Goal: Task Accomplishment & Management: Contribute content

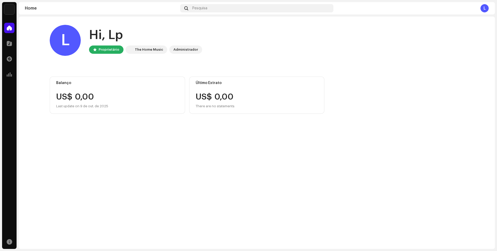
click at [67, 41] on div "L" at bounding box center [65, 40] width 31 height 31
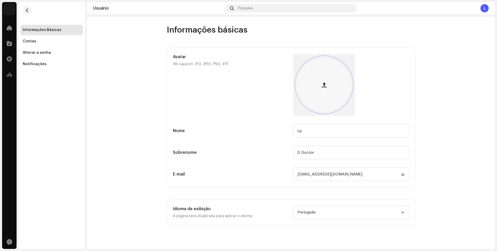
click at [326, 85] on span "button" at bounding box center [324, 85] width 5 height 4
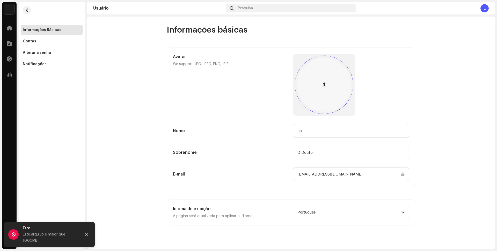
click at [328, 75] on div at bounding box center [324, 85] width 54 height 54
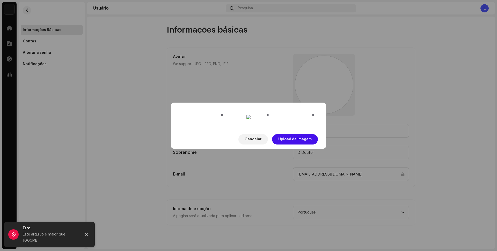
drag, startPoint x: 273, startPoint y: 119, endPoint x: 292, endPoint y: 121, distance: 19.6
click at [292, 121] on div at bounding box center [267, 160] width 91 height 91
click at [304, 145] on span "Upload de imagem" at bounding box center [294, 139] width 33 height 10
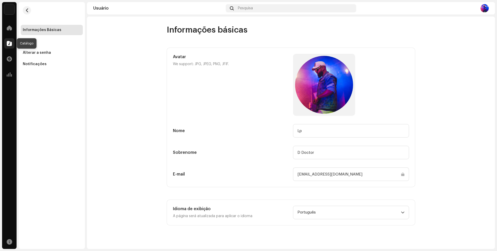
click at [10, 44] on span at bounding box center [9, 43] width 5 height 4
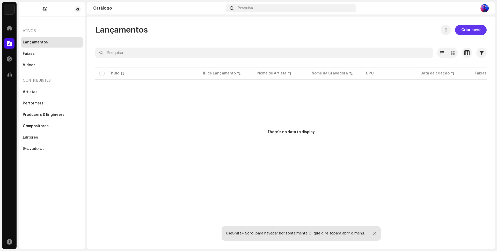
click at [473, 29] on span "Criar novo" at bounding box center [470, 30] width 19 height 10
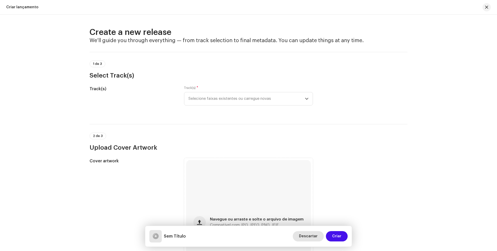
click at [310, 238] on span "Descartar" at bounding box center [308, 236] width 19 height 10
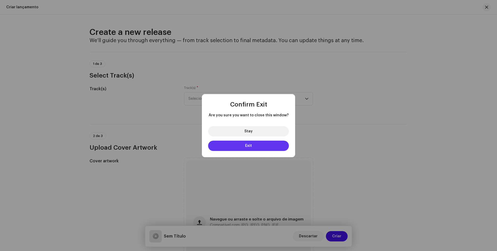
click at [267, 147] on button "Exit" at bounding box center [248, 146] width 81 height 10
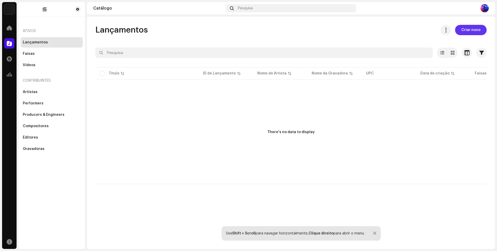
click at [472, 28] on span "Criar novo" at bounding box center [470, 30] width 19 height 10
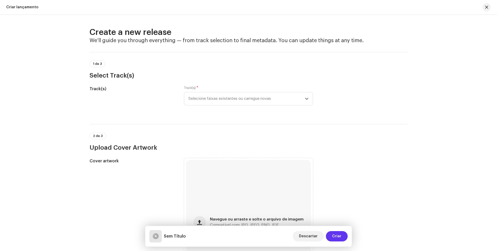
click at [340, 236] on span "Criar" at bounding box center [336, 236] width 9 height 10
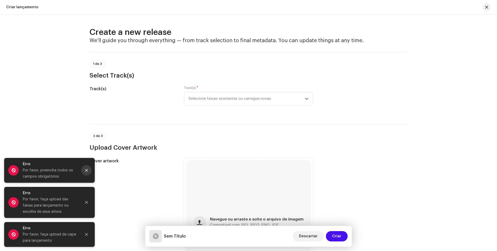
click at [87, 170] on icon "Close" at bounding box center [87, 171] width 4 height 4
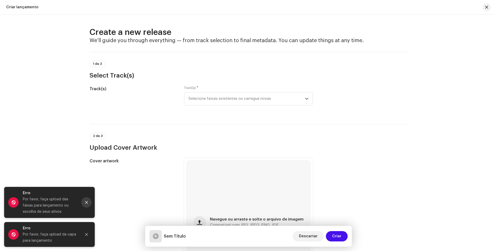
click at [88, 201] on button "Close" at bounding box center [86, 203] width 10 height 10
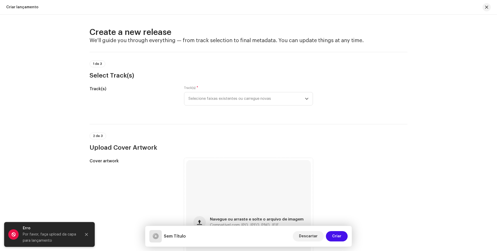
click at [86, 233] on icon "Close" at bounding box center [87, 235] width 4 height 4
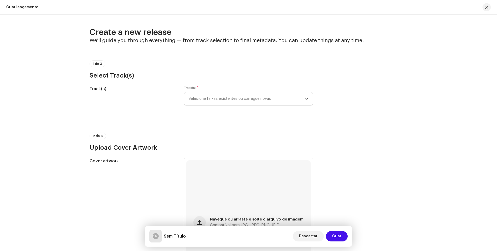
click at [263, 98] on span "Selecione faixas existentes ou carregue novas" at bounding box center [246, 98] width 117 height 13
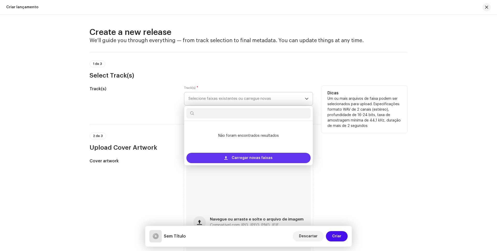
click at [252, 159] on span "Carregar novas faixas" at bounding box center [252, 158] width 41 height 10
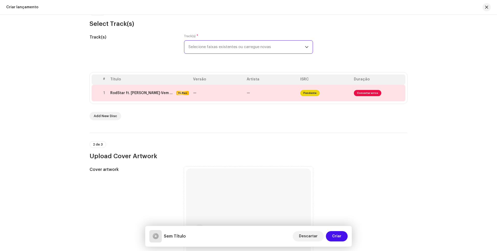
scroll to position [78, 0]
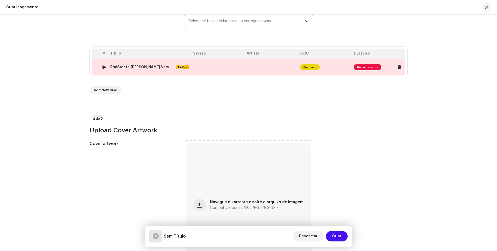
click at [228, 69] on td "—" at bounding box center [218, 67] width 54 height 17
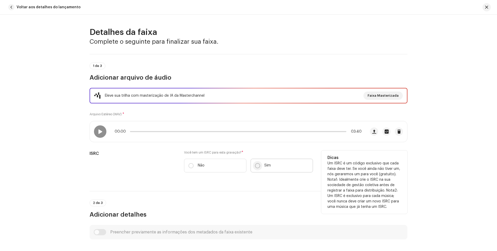
click at [257, 164] on input "Sim" at bounding box center [257, 165] width 5 height 5
radio input "true"
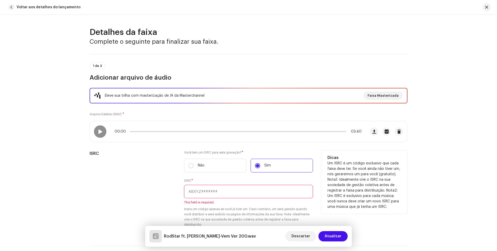
click at [220, 194] on input "text" at bounding box center [248, 191] width 129 height 13
paste input "BCLDE2500005"
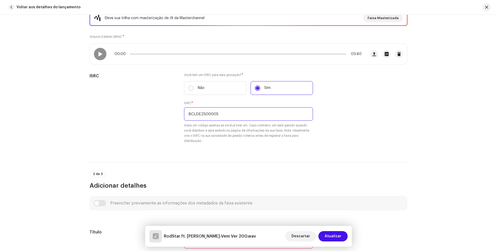
type input "BCLDE2500005"
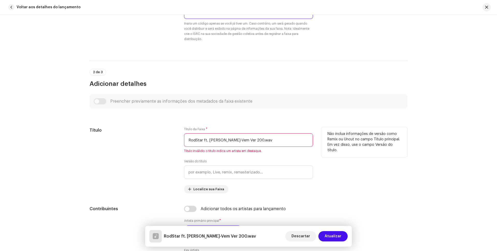
scroll to position [181, 0]
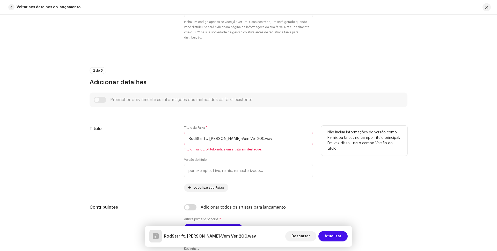
drag, startPoint x: 274, startPoint y: 139, endPoint x: 183, endPoint y: 137, distance: 91.4
click at [184, 137] on input "RodStar ft. [PERSON_NAME]-Vem Ver 200.wav" at bounding box center [248, 138] width 129 height 13
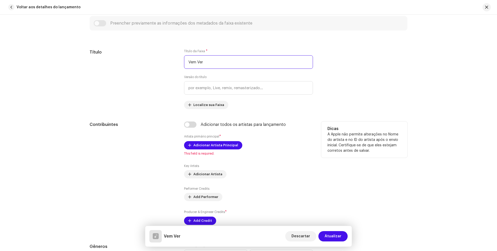
scroll to position [259, 0]
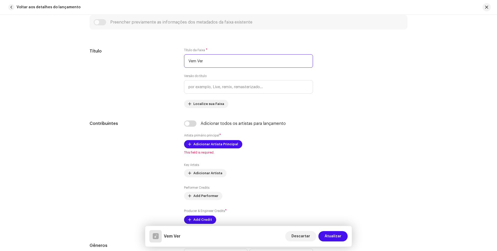
type input "Vem Ver"
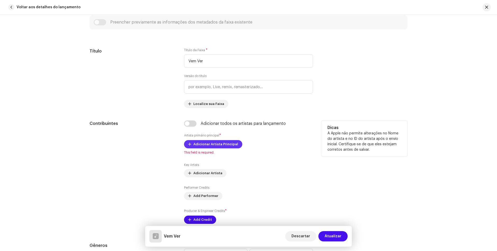
click at [221, 144] on span "Adicionar Artista Principal" at bounding box center [215, 144] width 45 height 10
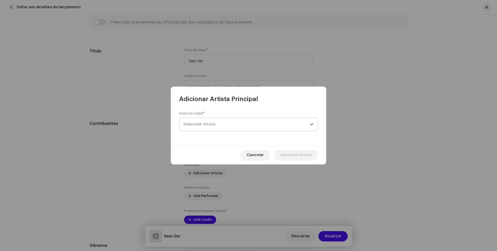
click at [207, 125] on span "Selecionar Artista" at bounding box center [200, 124] width 32 height 4
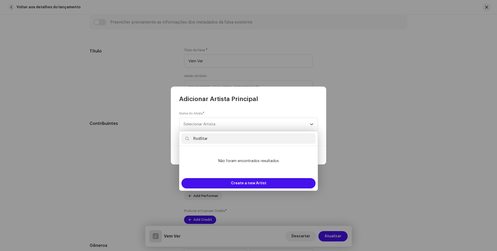
type input "RodStar"
click at [299, 100] on div "Adicionar Artista Principal" at bounding box center [248, 95] width 155 height 17
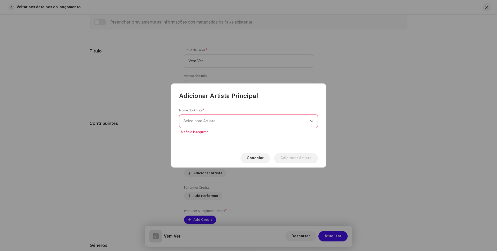
click at [224, 121] on span "Selecionar Artista" at bounding box center [247, 121] width 126 height 13
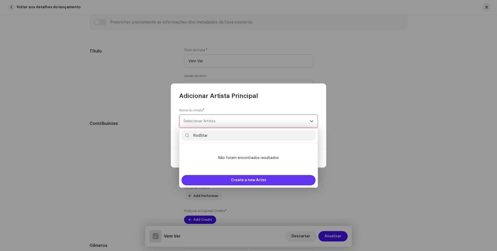
click at [238, 180] on span "Create a new Artist" at bounding box center [248, 180] width 35 height 10
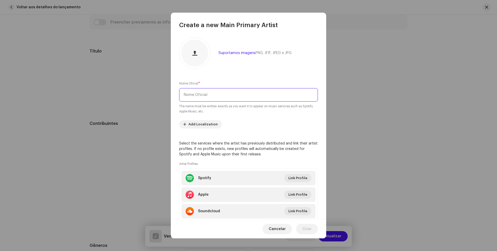
click at [220, 95] on input "text" at bounding box center [248, 94] width 139 height 13
type input "RodStar"
click at [205, 124] on span "Add Localization" at bounding box center [202, 124] width 29 height 10
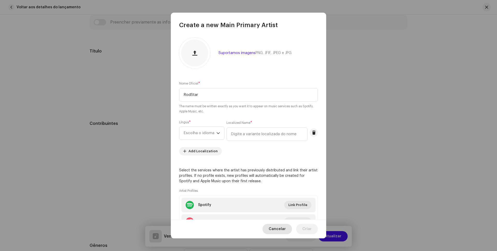
click at [282, 231] on span "Cancelar" at bounding box center [277, 229] width 17 height 10
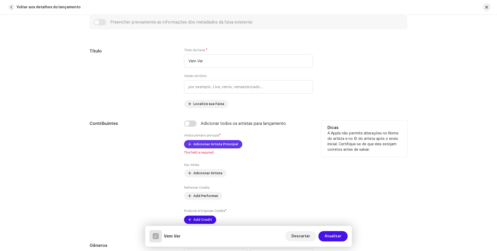
click at [226, 144] on span "Adicionar Artista Principal" at bounding box center [215, 144] width 45 height 10
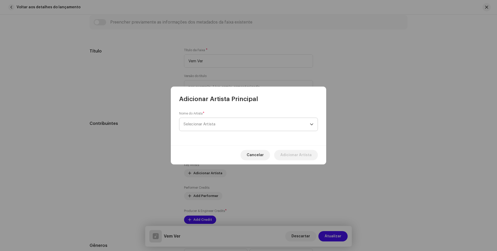
click at [228, 120] on span "Selecionar Artista" at bounding box center [247, 124] width 126 height 13
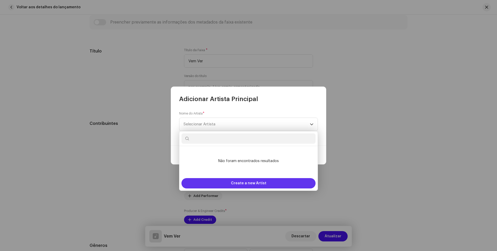
click at [242, 184] on span "Create a new Artist" at bounding box center [248, 183] width 35 height 10
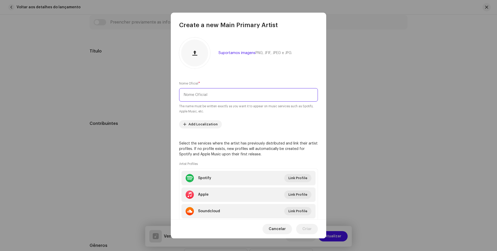
click at [215, 95] on input "text" at bounding box center [248, 94] width 139 height 13
type input "RodStar"
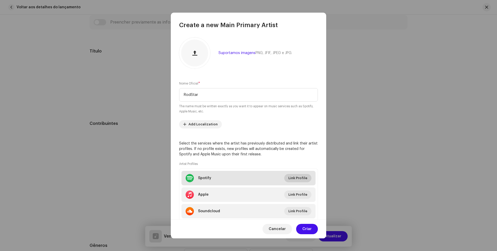
click at [301, 179] on span "Link Profile" at bounding box center [297, 178] width 19 height 10
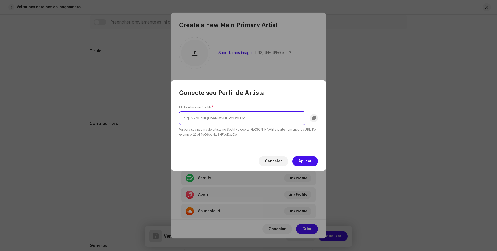
paste input "[URL][DOMAIN_NAME]"
click at [254, 121] on input "[URL][DOMAIN_NAME]" at bounding box center [242, 118] width 126 height 13
drag, startPoint x: 197, startPoint y: 119, endPoint x: 172, endPoint y: 118, distance: 24.3
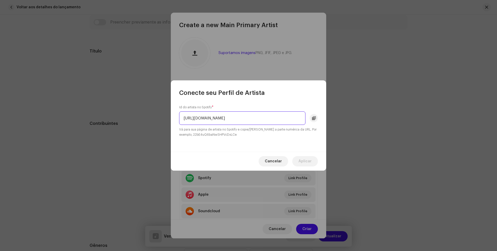
click at [172, 118] on div "Id do artista no Spotify * [URL][DOMAIN_NAME] Vá para sua página de artista no …" at bounding box center [248, 124] width 155 height 55
type input "[URL][DOMAIN_NAME]"
click at [314, 119] on div "[URL][DOMAIN_NAME]" at bounding box center [248, 118] width 139 height 13
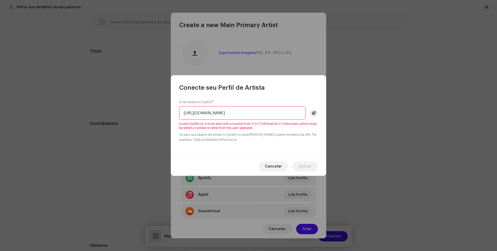
click at [260, 118] on input "[URL][DOMAIN_NAME]" at bounding box center [242, 112] width 126 height 13
click at [266, 118] on input "[URL][DOMAIN_NAME]" at bounding box center [242, 112] width 126 height 13
click at [273, 113] on input "[URL][DOMAIN_NAME]" at bounding box center [242, 112] width 126 height 13
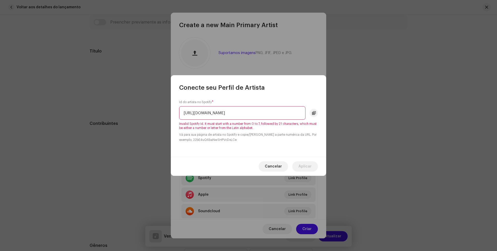
click at [273, 113] on input "[URL][DOMAIN_NAME]" at bounding box center [242, 112] width 126 height 13
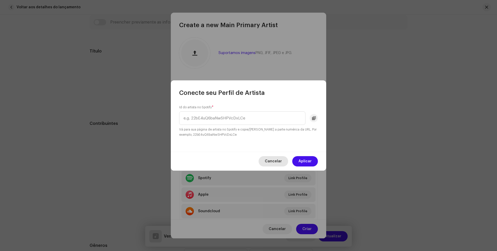
click at [275, 158] on span "Cancelar" at bounding box center [273, 161] width 17 height 10
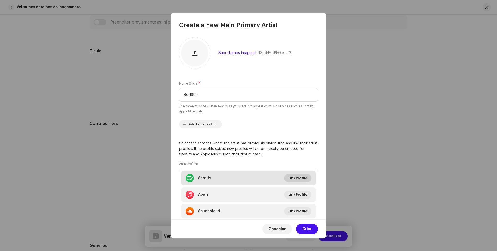
click at [296, 180] on span "Link Profile" at bounding box center [297, 178] width 19 height 10
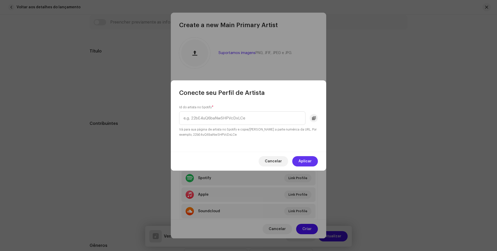
click at [309, 161] on span "Aplicar" at bounding box center [305, 161] width 13 height 10
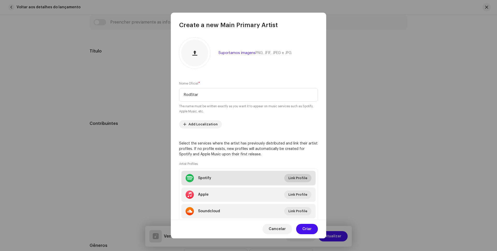
click at [303, 177] on span "Link Profile" at bounding box center [297, 178] width 19 height 10
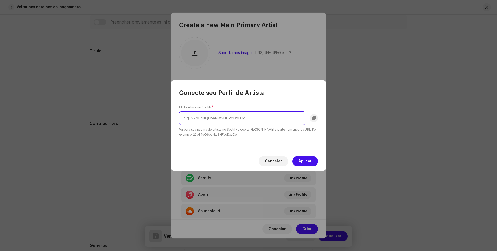
click at [249, 119] on input "text" at bounding box center [242, 118] width 126 height 13
paste input "[URL][DOMAIN_NAME]"
drag, startPoint x: 199, startPoint y: 119, endPoint x: 176, endPoint y: 120, distance: 23.3
click at [176, 120] on div "Id do artista no Spotify * [URL][DOMAIN_NAME] Vá para sua página de artista no …" at bounding box center [248, 124] width 155 height 55
click at [264, 119] on input "[URL][DOMAIN_NAME]" at bounding box center [242, 118] width 126 height 13
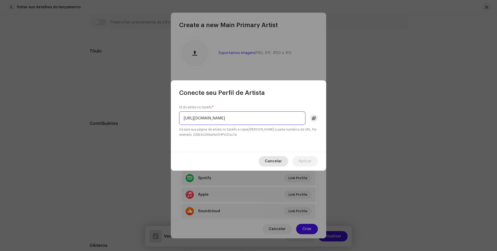
type input "[URL][DOMAIN_NAME]"
click at [277, 159] on div "Cancelar Aplicar" at bounding box center [248, 161] width 155 height 19
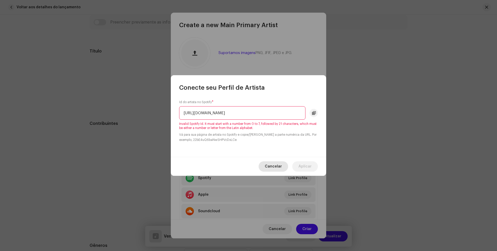
click at [279, 165] on span "Cancelar" at bounding box center [273, 167] width 17 height 10
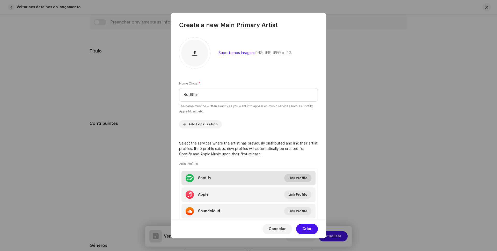
click at [300, 179] on span "Link Profile" at bounding box center [297, 178] width 19 height 10
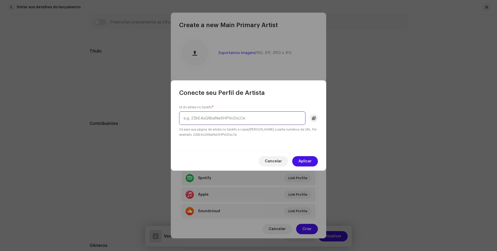
paste input "[URL][DOMAIN_NAME]"
click at [220, 119] on input "[URL][DOMAIN_NAME]" at bounding box center [242, 118] width 126 height 13
drag, startPoint x: 221, startPoint y: 119, endPoint x: 151, endPoint y: 119, distance: 69.6
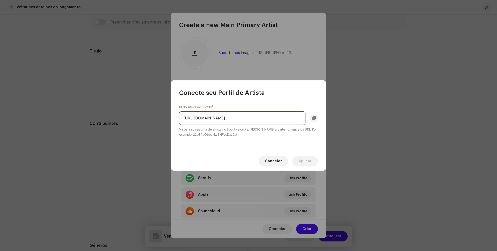
click at [151, 119] on div "Conecte seu Perfil de Artista Id do artista no Spotify * [URL][DOMAIN_NAME] Vá …" at bounding box center [248, 125] width 497 height 251
drag, startPoint x: 256, startPoint y: 117, endPoint x: 254, endPoint y: 120, distance: 2.8
click at [256, 118] on input "[URL][DOMAIN_NAME]" at bounding box center [242, 118] width 126 height 13
click at [254, 119] on input "[URL][DOMAIN_NAME]" at bounding box center [242, 118] width 126 height 13
drag, startPoint x: 253, startPoint y: 118, endPoint x: 145, endPoint y: 118, distance: 108.0
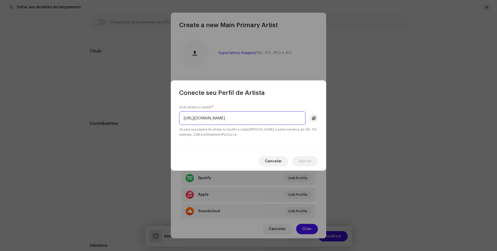
click at [146, 118] on div "Conecte seu Perfil de Artista Id do artista no Spotify * [URL][DOMAIN_NAME] Vá …" at bounding box center [248, 125] width 497 height 251
drag, startPoint x: 254, startPoint y: 116, endPoint x: 311, endPoint y: 123, distance: 57.1
click at [311, 123] on div "3HnM3NeB6VBZGCX1smwISG?si=Ctx7Sc6fT9SWUjwZFFEDCw&nd=1&dlsi=60d7e1ac3df34b1a" at bounding box center [248, 118] width 139 height 13
type input "3HnM3NeB6VBZGCX1smwISG?si=Ctx7Sc6fT9SWUjwZFFEDCw&nd=1&dlsi=60d7e1ac3df34b1a"
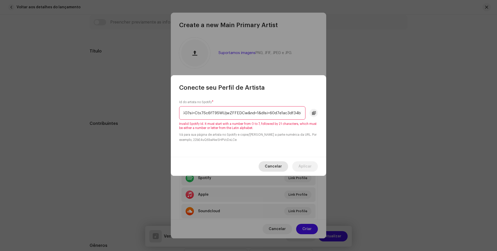
scroll to position [0, 0]
click at [273, 160] on div "Cancelar Aplicar" at bounding box center [248, 166] width 155 height 19
click at [277, 166] on span "Cancelar" at bounding box center [273, 167] width 17 height 10
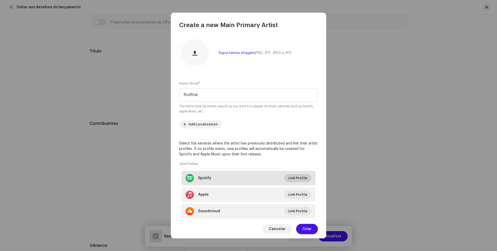
click at [300, 178] on span "Link Profile" at bounding box center [297, 178] width 19 height 10
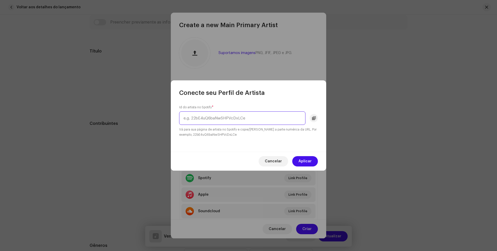
paste input "[URL][DOMAIN_NAME]"
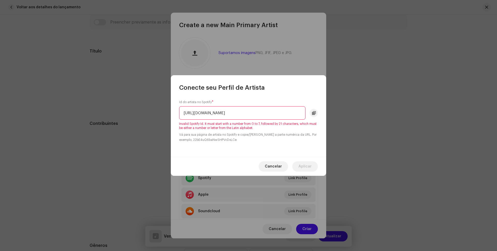
drag, startPoint x: 251, startPoint y: 113, endPoint x: 167, endPoint y: 115, distance: 84.4
click at [167, 115] on div "Conecte seu Perfil de Artista Id do artista no Spotify * [URL][DOMAIN_NAME] Inv…" at bounding box center [248, 125] width 497 height 251
type input "vTW19VP-RHWiOOeIYjevkA"
drag, startPoint x: 259, startPoint y: 115, endPoint x: 160, endPoint y: 116, distance: 98.6
click at [160, 116] on div "Conecte seu Perfil de Artista Id do artista no Spotify * vTW19VP-RHWiOOeIYjevkA…" at bounding box center [248, 125] width 497 height 251
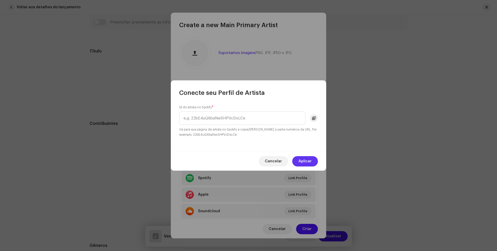
click at [308, 162] on span "Aplicar" at bounding box center [305, 161] width 13 height 10
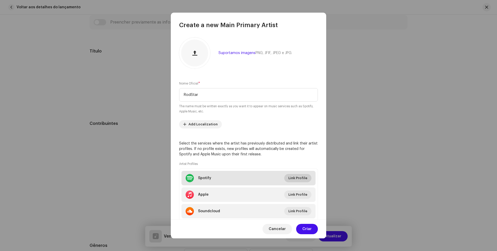
click at [304, 180] on span "Link Profile" at bounding box center [297, 178] width 19 height 10
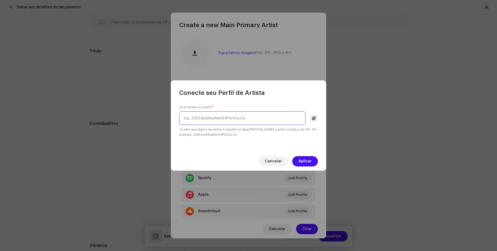
click at [230, 123] on input "text" at bounding box center [242, 118] width 126 height 13
paste input "[URL][DOMAIN_NAME]"
click at [211, 121] on input "[URL][DOMAIN_NAME]" at bounding box center [242, 118] width 126 height 13
click at [189, 119] on input "[URL][DOMAIN_NAME]" at bounding box center [242, 118] width 126 height 13
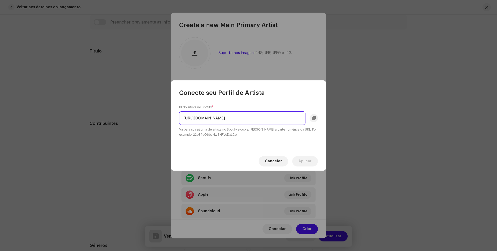
scroll to position [0, 0]
drag, startPoint x: 188, startPoint y: 120, endPoint x: 181, endPoint y: 120, distance: 7.3
click at [181, 120] on input "[URL][DOMAIN_NAME]" at bounding box center [242, 118] width 126 height 13
drag, startPoint x: 253, startPoint y: 118, endPoint x: 172, endPoint y: 120, distance: 80.5
click at [172, 120] on div "Id do artista no Spotify * [URL][DOMAIN_NAME] Vá para sua página de artista no …" at bounding box center [248, 124] width 155 height 55
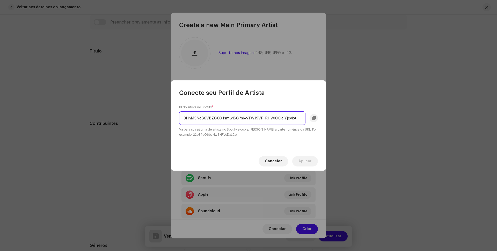
click at [300, 120] on input "3HnM3NeB6VBZGCX1smwISG?si=vTW19VP-RHWiOOeIYjevkA" at bounding box center [242, 118] width 126 height 13
click at [187, 120] on input "3HnM3NeB6VBZGCX1smwISG?si=vTW19VP-RHWiOOeIYjevkA" at bounding box center [242, 118] width 126 height 13
click at [182, 118] on input "3HnM3NeB6VBZGCX1smwISG?si=vTW19VP-RHWiOOeIYjevkA" at bounding box center [242, 118] width 126 height 13
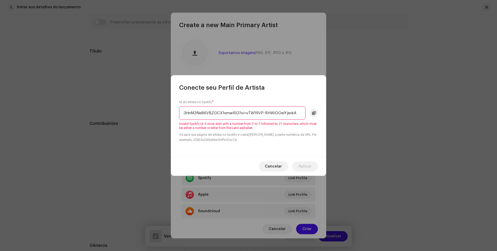
drag, startPoint x: 245, startPoint y: 113, endPoint x: 240, endPoint y: 113, distance: 4.7
click at [240, 113] on input "3HnM3NeB6VBZGCX1smwISG?si=vTW19VP-RHWiOOeIYjevkA" at bounding box center [242, 112] width 126 height 13
drag, startPoint x: 263, startPoint y: 113, endPoint x: 160, endPoint y: 112, distance: 102.5
click at [160, 112] on div "Conecte seu Perfil de Artista Id do artista no Spotify * 3HnM3NeB6VBZGCX1smwISG…" at bounding box center [248, 125] width 497 height 251
type input "RHWiOOeIYjevkA"
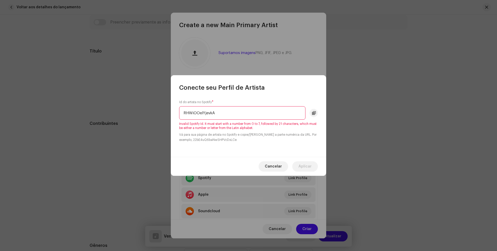
click at [302, 154] on div "Id do artista no Spotify * RHWiOOeIYjevkA Invalid Spotify Id. It must start wit…" at bounding box center [248, 124] width 155 height 65
click at [272, 166] on span "Cancelar" at bounding box center [273, 167] width 17 height 10
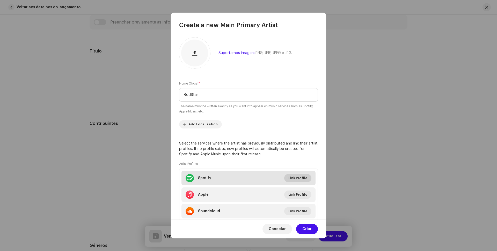
click at [300, 179] on span "Link Profile" at bounding box center [297, 178] width 19 height 10
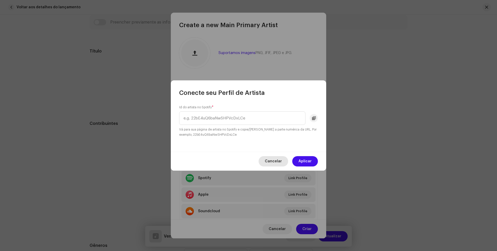
click at [283, 161] on button "Cancelar" at bounding box center [274, 161] width 30 height 10
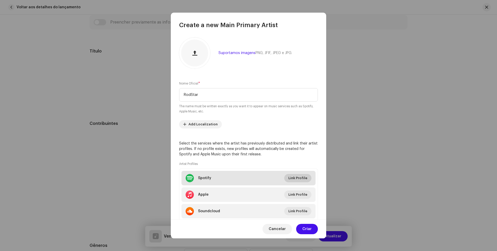
click at [301, 179] on span "Link Profile" at bounding box center [297, 178] width 19 height 10
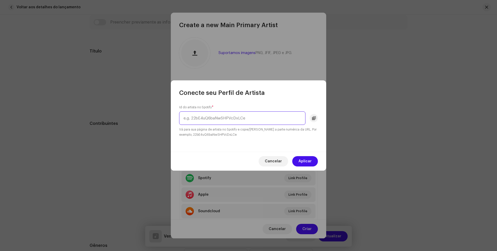
paste input "[URL][DOMAIN_NAME]"
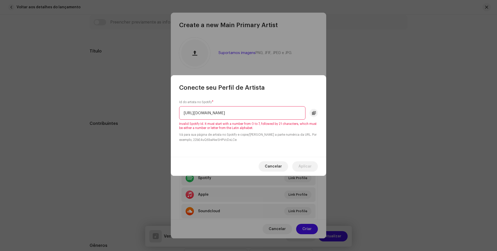
drag, startPoint x: 199, startPoint y: 112, endPoint x: 174, endPoint y: 111, distance: 24.9
click at [174, 111] on div "Id do artista no Spotify * [URL][DOMAIN_NAME] Invalid Spotify Id. It must start…" at bounding box center [248, 124] width 155 height 65
click at [205, 115] on input "[URL][DOMAIN_NAME]" at bounding box center [242, 112] width 126 height 13
click at [185, 113] on input "[URL][DOMAIN_NAME]" at bounding box center [242, 112] width 126 height 13
click at [250, 113] on input "ttps://[DOMAIN_NAME][URL]" at bounding box center [242, 112] width 126 height 13
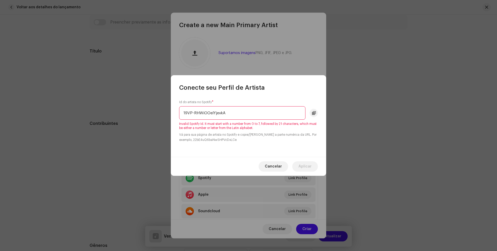
click at [249, 150] on div "Id do artista no Spotify * 19VP-RHWiOOeIYjevkA Invalid Spotify Id. It must star…" at bounding box center [248, 124] width 155 height 65
drag, startPoint x: 298, startPoint y: 150, endPoint x: 311, endPoint y: 148, distance: 12.8
click at [299, 150] on div "Id do artista no Spotify * 19VP-RHWiOOeIYjevkA Invalid Spotify Id. It must star…" at bounding box center [248, 124] width 155 height 65
drag, startPoint x: 194, startPoint y: 112, endPoint x: 173, endPoint y: 110, distance: 21.0
click at [173, 110] on div "Id do artista no Spotify * 19VP-RHWiOOeIYjevkA Invalid Spotify Id. It must star…" at bounding box center [248, 124] width 155 height 65
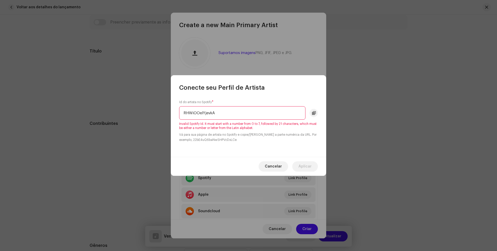
click at [228, 113] on input "RHWiOOeIYjevkA" at bounding box center [242, 112] width 126 height 13
click at [186, 114] on input "RHWiOOeIYjevkA" at bounding box center [242, 112] width 126 height 13
type input "HWiOOeIYjevkA"
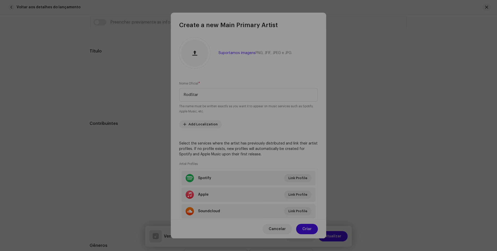
click at [291, 60] on div "Conecte seu Perfil de Artista Id do artista no Spotify * HWiOOeIYjevkA Invalid …" at bounding box center [248, 125] width 497 height 251
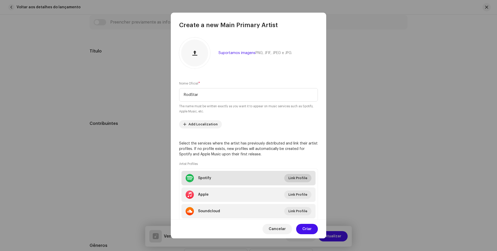
click at [302, 178] on span "Link Profile" at bounding box center [297, 178] width 19 height 10
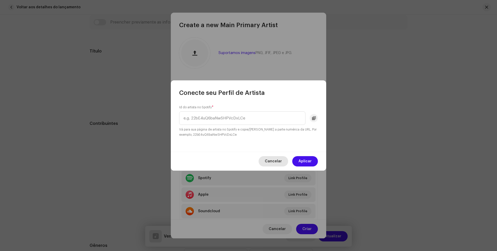
click at [282, 162] on span "Cancelar" at bounding box center [273, 161] width 17 height 10
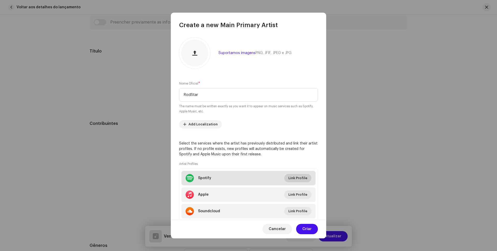
click at [305, 179] on button "Link Profile" at bounding box center [297, 178] width 27 height 8
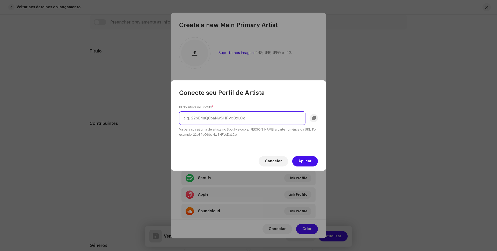
drag, startPoint x: 251, startPoint y: 119, endPoint x: 160, endPoint y: 116, distance: 91.2
click at [160, 116] on div "Conecte seu Perfil de Artista Id do artista no Spotify * Vá para sua página de …" at bounding box center [248, 125] width 497 height 251
paste input "[URL][DOMAIN_NAME]"
type input "[URL][DOMAIN_NAME]"
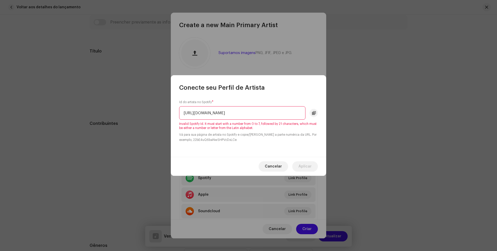
click at [308, 143] on div "Id do artista no Spotify * [URL][DOMAIN_NAME] Invalid Spotify Id. It must start…" at bounding box center [248, 124] width 155 height 65
click at [280, 166] on span "Cancelar" at bounding box center [273, 167] width 17 height 10
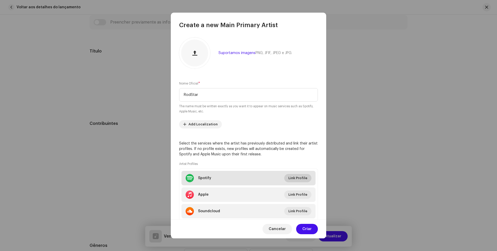
click at [304, 177] on span "Link Profile" at bounding box center [297, 178] width 19 height 10
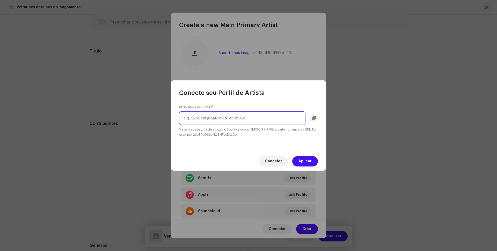
click at [223, 120] on input "text" at bounding box center [242, 118] width 126 height 13
paste input "[URL][DOMAIN_NAME]"
click at [192, 118] on input "[URL][DOMAIN_NAME]" at bounding box center [242, 118] width 126 height 13
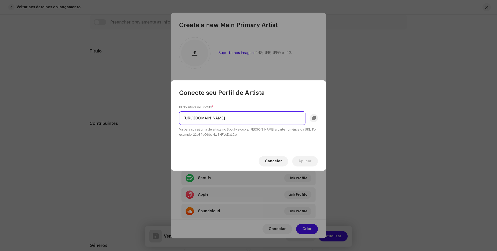
drag, startPoint x: 188, startPoint y: 118, endPoint x: 170, endPoint y: 118, distance: 17.6
click at [170, 118] on div "Conecte seu Perfil de Artista Id do artista no Spotify * [URL][DOMAIN_NAME] Vá …" at bounding box center [248, 125] width 497 height 251
drag, startPoint x: 239, startPoint y: 117, endPoint x: 308, endPoint y: 119, distance: 69.7
click at [308, 119] on div "3HnM3NeB6VBZGCX1smwISG?si=88_dLL3DQUOCcE-Mi4nuKw" at bounding box center [248, 118] width 139 height 13
type input "3HnM3NeB6VBZGCX1smwISG"
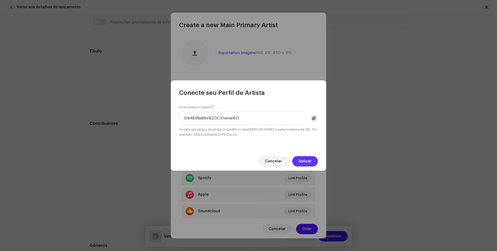
click at [307, 160] on span "Aplicar" at bounding box center [305, 161] width 13 height 10
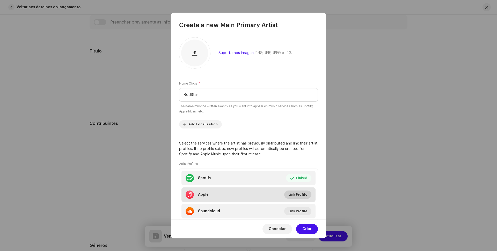
click at [295, 197] on span "Link Profile" at bounding box center [297, 195] width 19 height 10
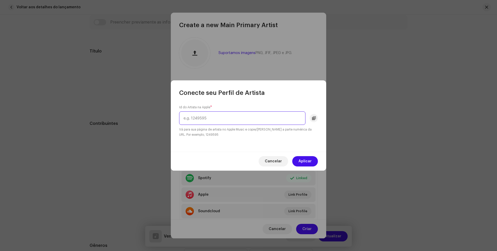
click at [238, 118] on input "text" at bounding box center [242, 118] width 126 height 13
paste input "1531765465"
type input "1531765465"
click at [307, 160] on span "Aplicar" at bounding box center [305, 161] width 13 height 10
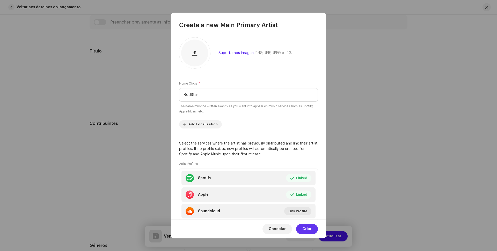
click at [305, 228] on span "Criar" at bounding box center [306, 229] width 9 height 10
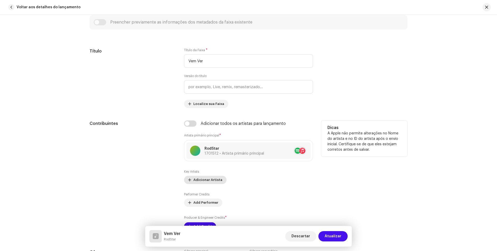
click at [209, 180] on span "Adicionar Artista" at bounding box center [207, 180] width 29 height 10
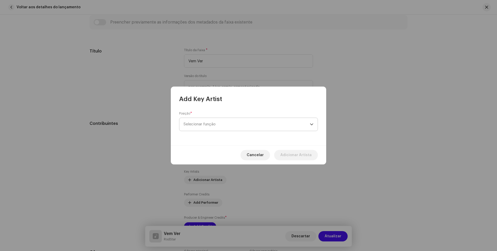
click at [224, 123] on span "Selecionar função" at bounding box center [247, 124] width 126 height 13
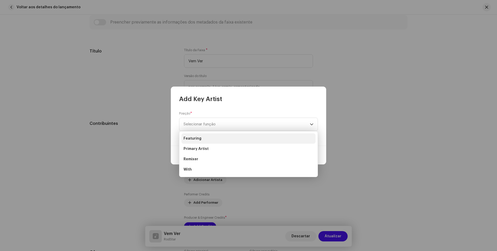
click at [215, 137] on li "Featuring" at bounding box center [248, 139] width 134 height 10
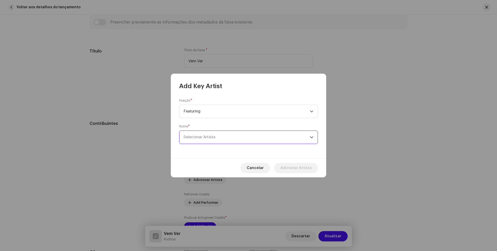
click at [237, 136] on span "Selecionar Artista" at bounding box center [247, 137] width 126 height 13
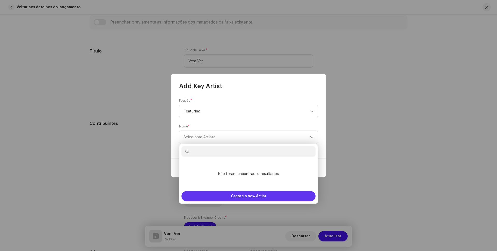
click at [259, 198] on span "Create a new Artist" at bounding box center [248, 196] width 35 height 10
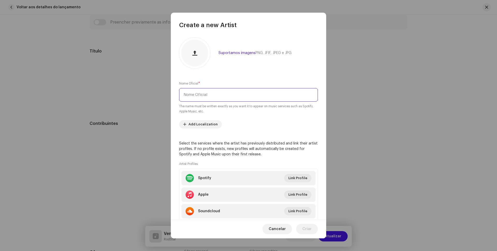
click at [225, 94] on input "text" at bounding box center [248, 94] width 139 height 13
type input "[PERSON_NAME]"
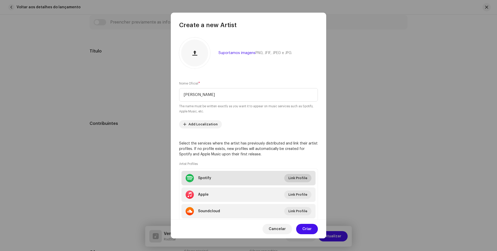
click at [293, 178] on span "Link Profile" at bounding box center [297, 178] width 19 height 10
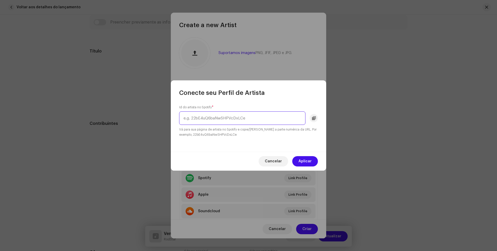
click at [214, 120] on input "text" at bounding box center [242, 118] width 126 height 13
paste input "[URL][DOMAIN_NAME]"
drag, startPoint x: 194, startPoint y: 119, endPoint x: 164, endPoint y: 119, distance: 30.0
click at [164, 119] on div "Conecte seu Perfil de Artista Id do artista no Spotify * [URL][DOMAIN_NAME] Vá …" at bounding box center [248, 125] width 497 height 251
drag, startPoint x: 236, startPoint y: 118, endPoint x: 295, endPoint y: 121, distance: 58.9
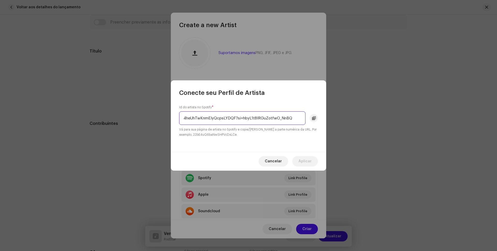
click at [295, 121] on input "4heUhTwKnmElyQcpsLYDQF?si=hbyL1t8lRGuZotfwO_NnBQ" at bounding box center [242, 118] width 126 height 13
type input "4heUhTwKnmElyQcpsLYDQF"
click at [308, 162] on span "Aplicar" at bounding box center [305, 161] width 13 height 10
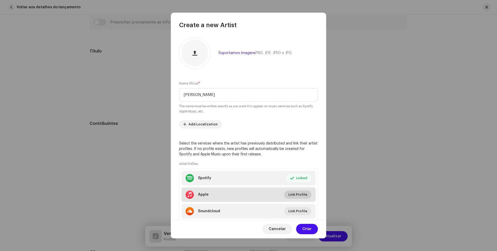
click at [297, 195] on span "Link Profile" at bounding box center [297, 195] width 19 height 10
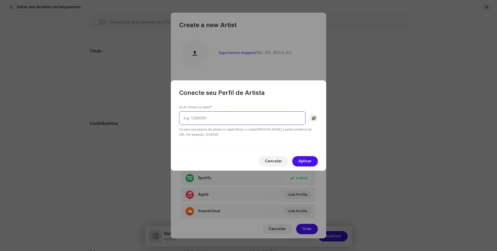
click at [226, 121] on input "text" at bounding box center [242, 118] width 126 height 13
paste input "1478293102"
type input "1478293102"
click at [304, 159] on span "Aplicar" at bounding box center [305, 161] width 13 height 10
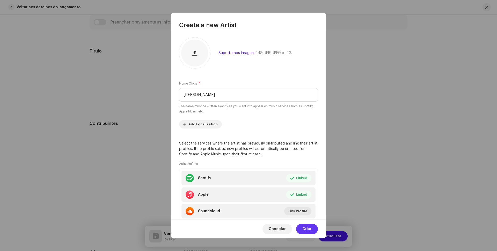
click at [306, 229] on span "Criar" at bounding box center [306, 229] width 9 height 10
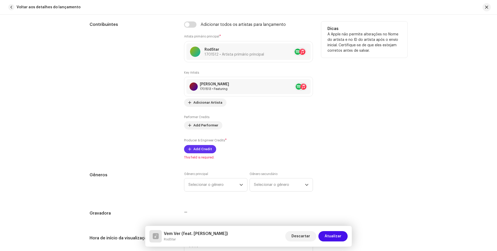
scroll to position [388, 0]
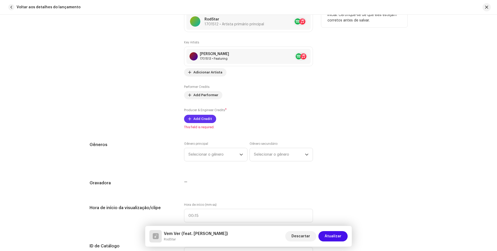
click at [204, 118] on span "Add Credit" at bounding box center [202, 119] width 19 height 10
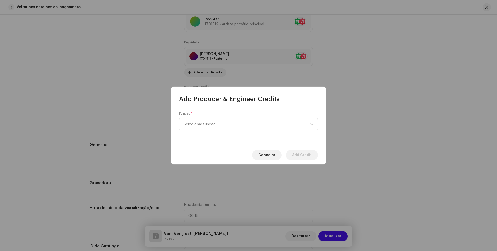
click at [234, 124] on span "Selecionar função" at bounding box center [247, 124] width 126 height 13
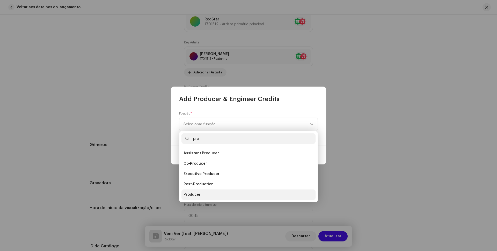
type input "pro"
click at [206, 194] on li "Producer" at bounding box center [248, 195] width 134 height 10
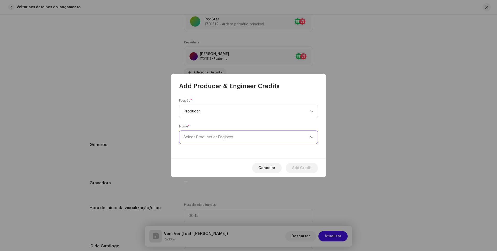
click at [219, 136] on span "Select Producer or Engineer" at bounding box center [209, 137] width 50 height 4
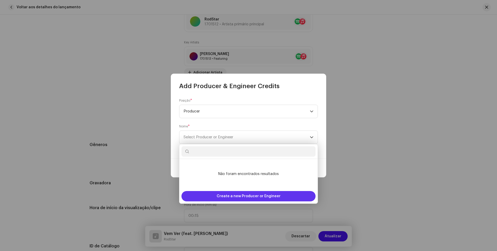
click at [268, 193] on span "Create a new Producer or Engineer" at bounding box center [249, 196] width 64 height 10
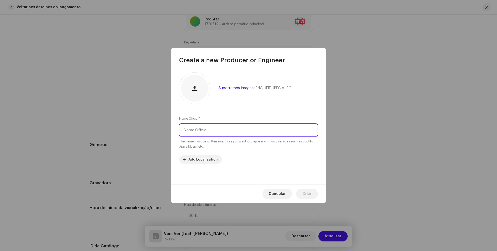
click at [220, 129] on input "text" at bounding box center [248, 129] width 139 height 13
type input "Lp D Doctor"
click at [308, 193] on span "Criar" at bounding box center [306, 194] width 9 height 10
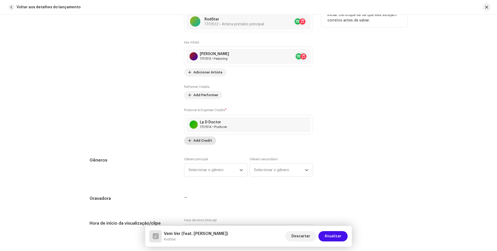
click at [205, 141] on span "Add Credit" at bounding box center [202, 141] width 19 height 10
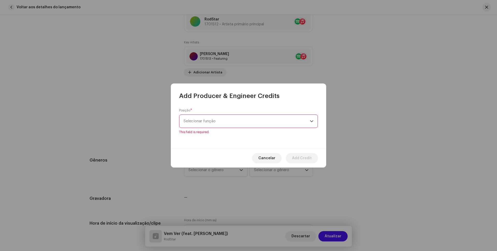
click at [225, 122] on span "Selecionar função" at bounding box center [247, 121] width 126 height 13
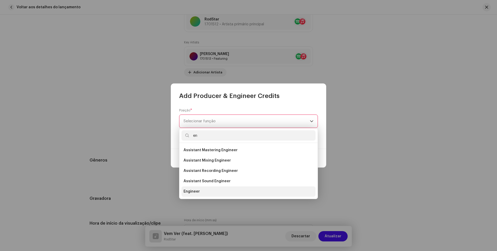
type input "en"
click at [197, 189] on li "Engineer" at bounding box center [248, 192] width 134 height 10
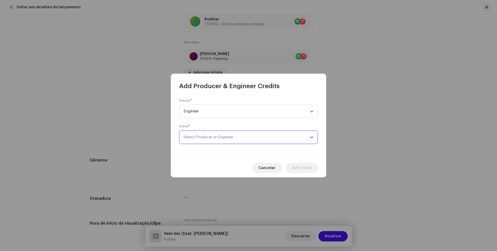
click at [223, 136] on span "Select Producer or Engineer" at bounding box center [209, 137] width 50 height 4
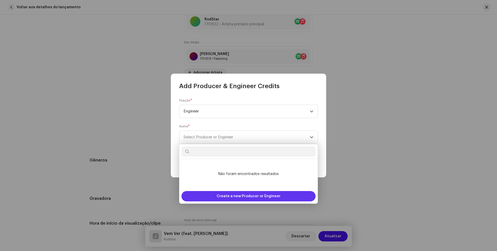
click at [239, 196] on span "Create a new Producer or Engineer" at bounding box center [249, 196] width 64 height 10
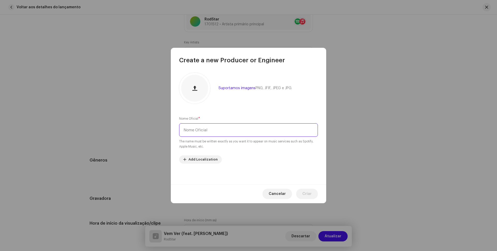
click at [216, 130] on input "text" at bounding box center [248, 129] width 139 height 13
type input "LP D Doctor"
click at [311, 192] on span "Criar" at bounding box center [306, 194] width 9 height 10
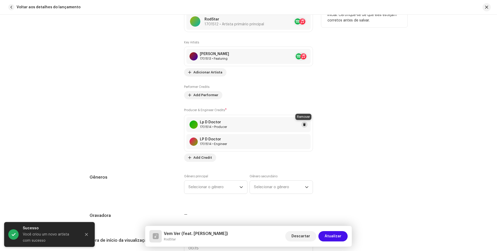
click at [304, 124] on span at bounding box center [304, 125] width 3 height 4
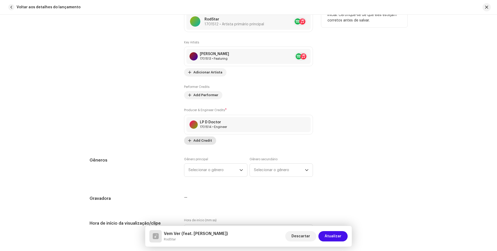
click at [204, 141] on span "Add Credit" at bounding box center [202, 141] width 19 height 10
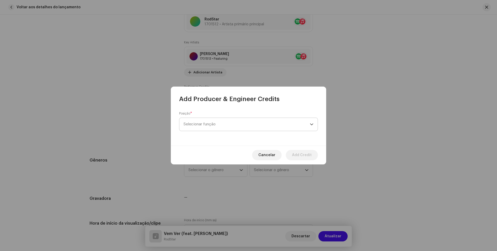
click at [217, 123] on span "Selecionar função" at bounding box center [247, 124] width 126 height 13
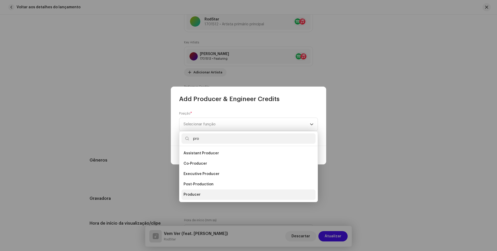
type input "pro"
click at [193, 192] on span "Producer" at bounding box center [192, 194] width 17 height 5
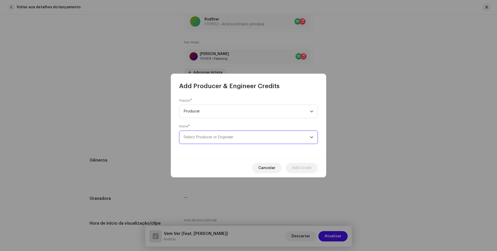
click at [218, 139] on span "Select Producer or Engineer" at bounding box center [247, 137] width 126 height 13
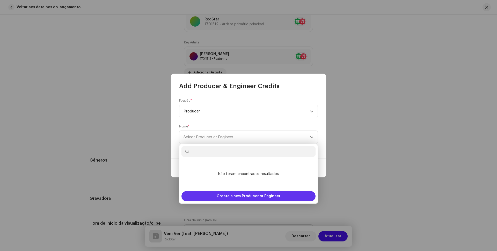
click at [235, 195] on span "Create a new Producer or Engineer" at bounding box center [249, 196] width 64 height 10
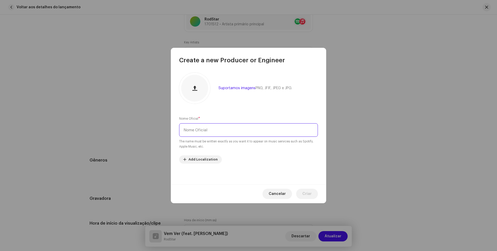
click at [214, 132] on input "text" at bounding box center [248, 129] width 139 height 13
type input "LP D Doctor"
click at [311, 192] on span "Criar" at bounding box center [306, 194] width 9 height 10
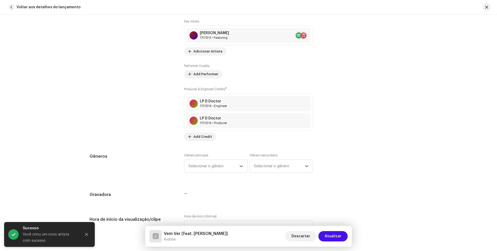
scroll to position [440, 0]
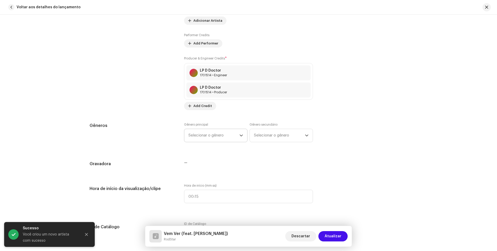
click at [235, 133] on span "Selecionar o gênero" at bounding box center [213, 135] width 51 height 13
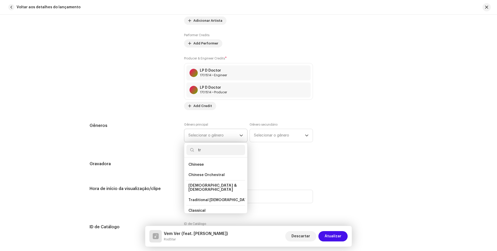
type input "t"
type input "hip"
click at [211, 209] on span "Hip Hop/Rap" at bounding box center [200, 211] width 24 height 4
click at [197, 209] on span "Hip Hop/Rap" at bounding box center [200, 211] width 24 height 4
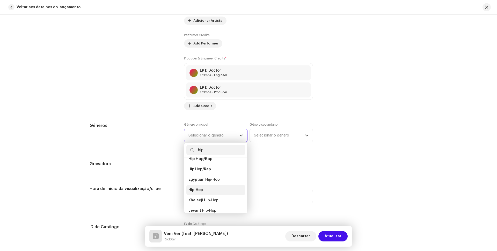
click at [198, 188] on span "Hip-Hop" at bounding box center [195, 190] width 14 height 5
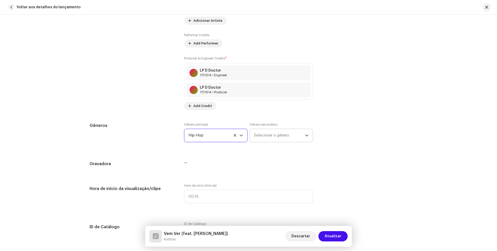
click at [264, 136] on span "Selecionar o gênero" at bounding box center [279, 135] width 51 height 13
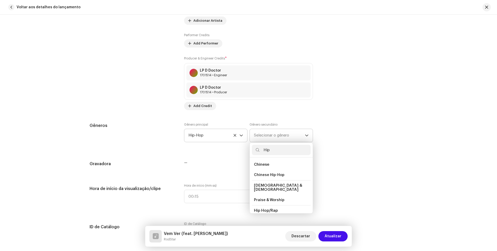
type input "Hip"
click at [266, 209] on span "Hip Hop/Rap" at bounding box center [266, 211] width 24 height 4
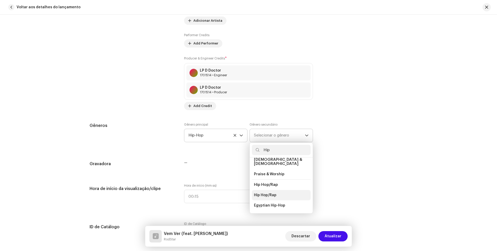
click at [269, 193] on span "Hip Hop/Rap" at bounding box center [265, 195] width 23 height 5
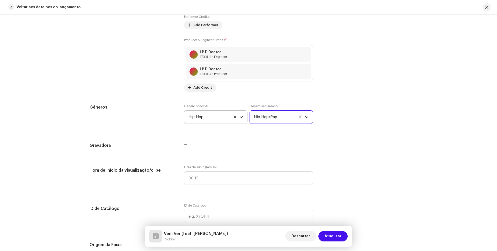
scroll to position [466, 0]
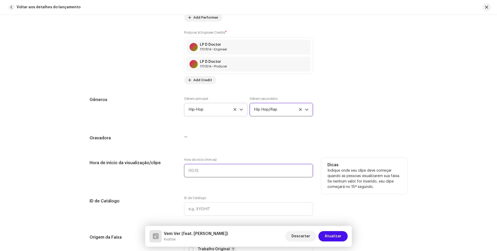
type input ":"
click at [206, 170] on input ":" at bounding box center [248, 170] width 129 height 13
type input ":"
click at [280, 135] on div "Detalhes da faixa Complete o seguinte para finalizar sua faixa. 1 de 3 Adiciona…" at bounding box center [248, 166] width 334 height 1211
click at [186, 171] on input ":" at bounding box center [248, 170] width 129 height 13
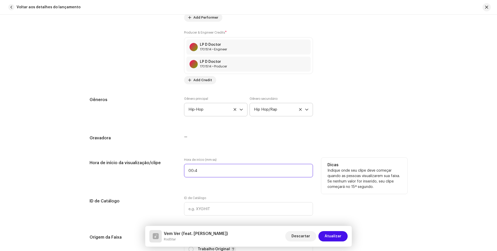
type input "00:47"
click at [394, 122] on div "Gêneros Gênero principal Hip-Hop Gênero secundário Hip Hop/Rap" at bounding box center [249, 110] width 318 height 26
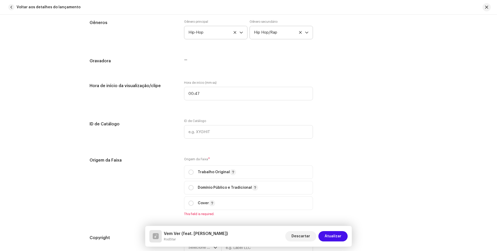
scroll to position [544, 0]
click at [189, 172] on input "radio" at bounding box center [190, 171] width 5 height 5
radio input "true"
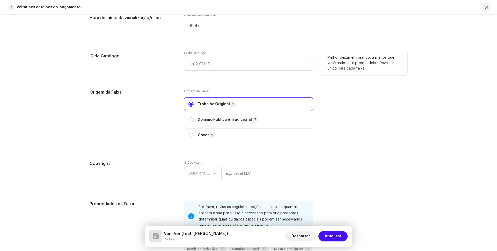
scroll to position [621, 0]
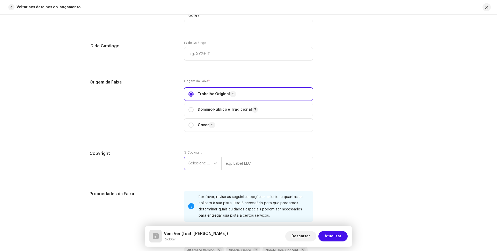
click at [205, 163] on span "Selecione o ano" at bounding box center [200, 163] width 25 height 13
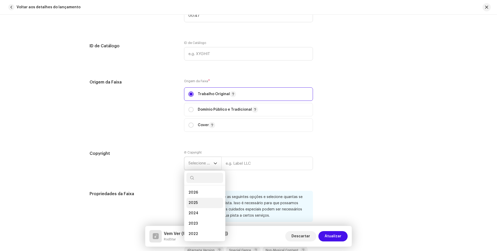
click at [198, 202] on li "2025" at bounding box center [204, 203] width 37 height 10
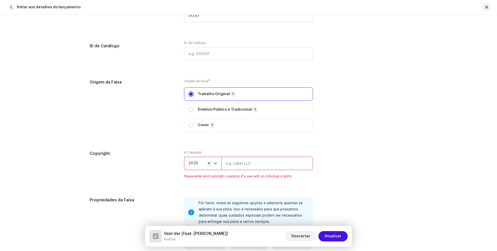
click at [262, 164] on input "text" at bounding box center [267, 163] width 92 height 13
type input "R"
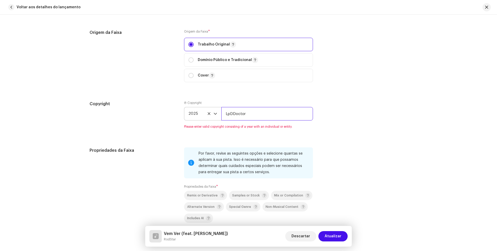
scroll to position [673, 0]
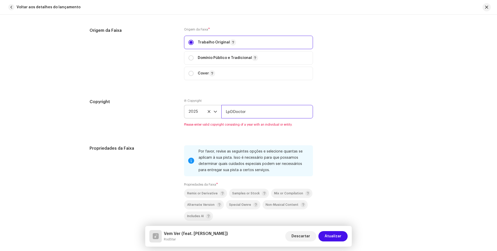
type input "LpDDoctor"
click at [373, 113] on div "Copyright Ⓟ Copyright 2025 LpDDoctor Please enter valid copyright consisting of…" at bounding box center [249, 116] width 318 height 34
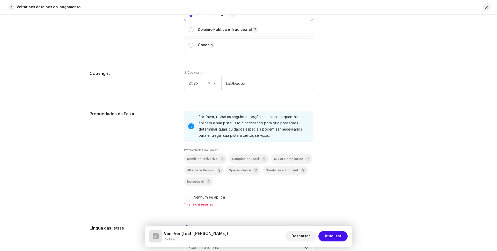
scroll to position [725, 0]
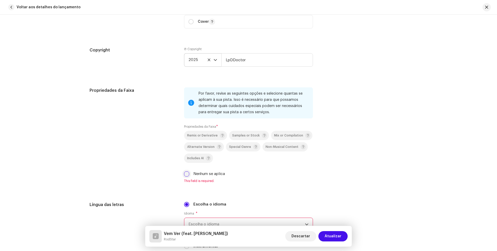
click at [185, 175] on input "Nenhum se aplica" at bounding box center [186, 174] width 5 height 5
checkbox input "true"
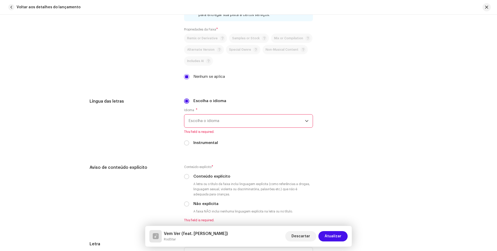
scroll to position [828, 0]
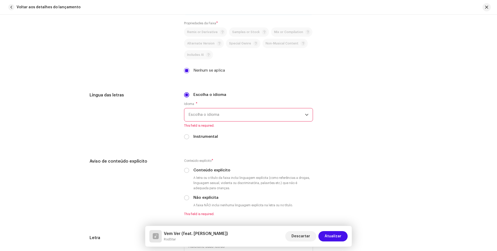
click at [275, 114] on span "Escolha o idioma" at bounding box center [246, 114] width 117 height 13
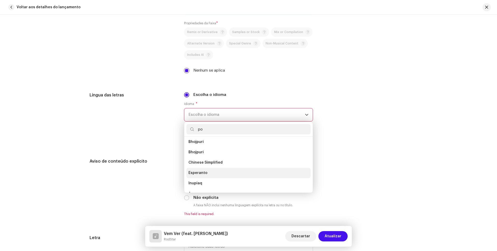
scroll to position [0, 0]
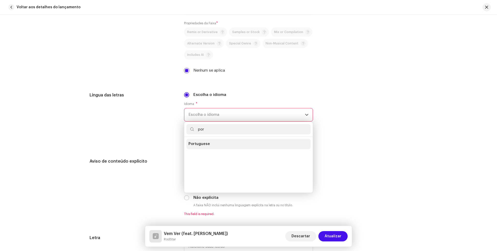
type input "por"
click at [207, 143] on span "Portuguese" at bounding box center [198, 144] width 21 height 5
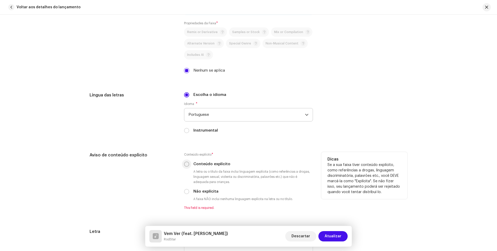
click at [185, 164] on input "Conteúdo explícito" at bounding box center [186, 164] width 5 height 5
radio input "true"
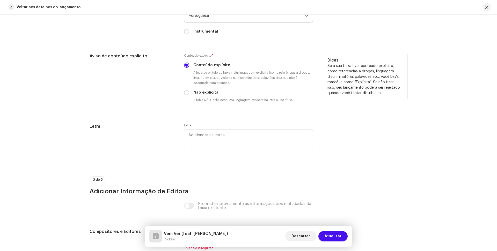
scroll to position [932, 0]
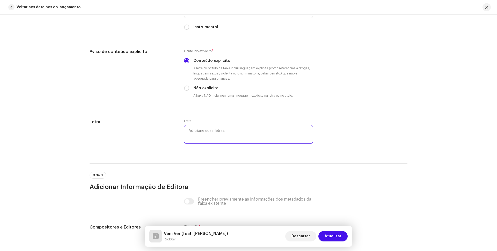
click at [234, 137] on textarea at bounding box center [248, 134] width 129 height 19
paste textarea "Lor Ips Dolo sitamet co adipi elit seddo ei tem incid Ut labo etdolo ma Aliq en…"
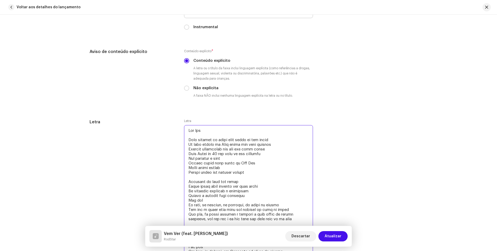
scroll to position [1037, 0]
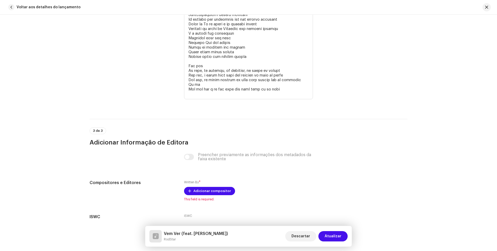
type textarea "Lor Ips Dolo sitamet co adipi elit seddo ei tem incid Ut labo etdolo ma Aliq en…"
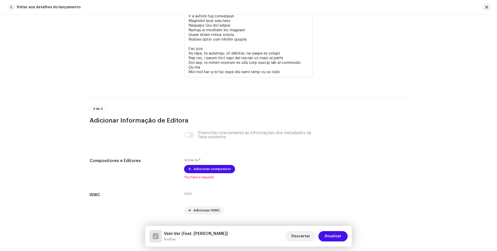
scroll to position [1219, 0]
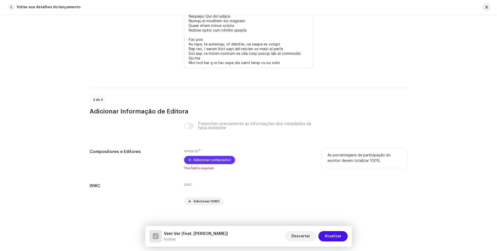
click at [205, 159] on span "Adicionar compositor" at bounding box center [212, 160] width 38 height 10
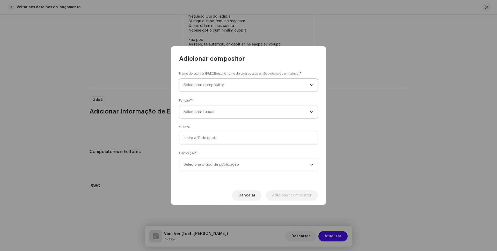
click at [256, 84] on span "Selecionar compositor" at bounding box center [247, 85] width 126 height 13
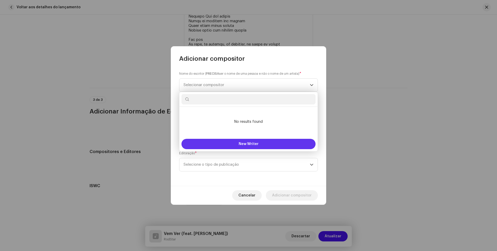
click at [239, 142] on button "New Writer" at bounding box center [248, 144] width 134 height 10
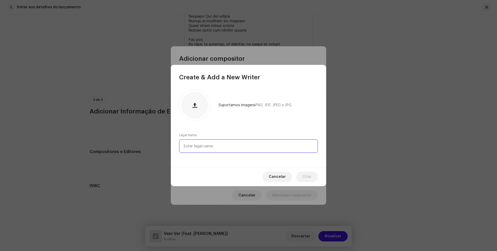
click at [206, 148] on input "text" at bounding box center [248, 146] width 139 height 13
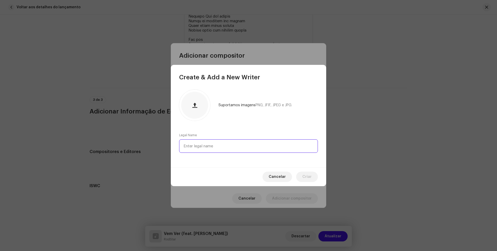
paste input "[PERSON_NAME]"
type input "[PERSON_NAME]"
click at [309, 177] on span "Criar" at bounding box center [306, 177] width 9 height 10
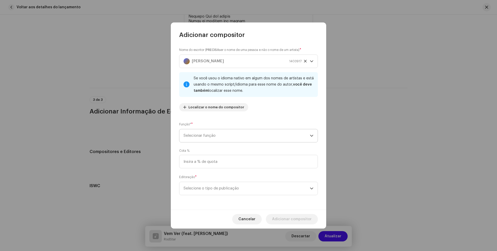
click at [272, 136] on span "Selecionar função" at bounding box center [247, 135] width 126 height 13
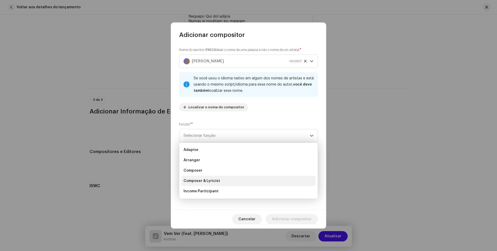
click at [219, 182] on li "Composer & Lyricist" at bounding box center [248, 181] width 134 height 10
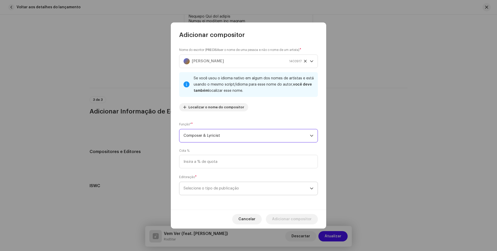
click at [249, 189] on span "Selecione o tipo de publicação" at bounding box center [247, 188] width 126 height 13
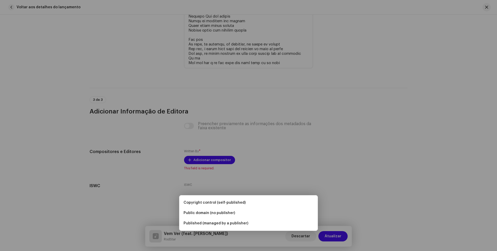
click at [386, 137] on div "Adicionar compositor Nome do escritor ( PRECISA ser o nome de [PERSON_NAME] e n…" at bounding box center [248, 125] width 497 height 251
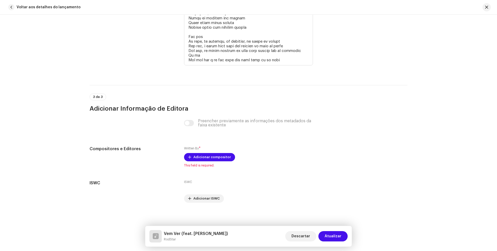
scroll to position [1223, 0]
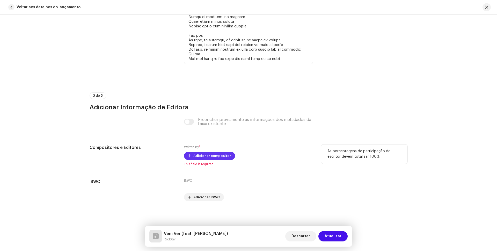
click at [211, 155] on span "Adicionar compositor" at bounding box center [212, 156] width 38 height 10
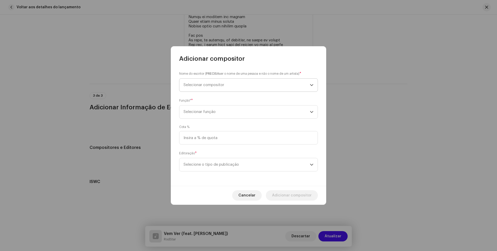
click at [232, 83] on span "Selecionar compositor" at bounding box center [247, 85] width 126 height 13
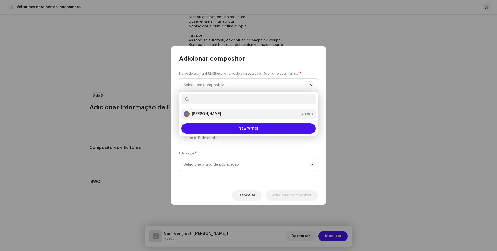
click at [221, 114] on strong "[PERSON_NAME]" at bounding box center [206, 114] width 29 height 5
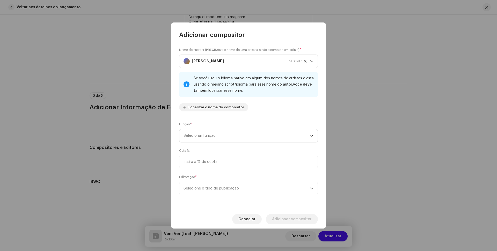
click at [235, 135] on span "Selecionar função" at bounding box center [247, 135] width 126 height 13
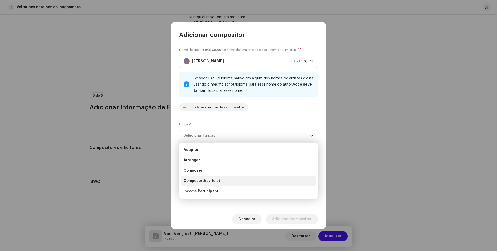
click at [209, 180] on span "Composer & Lyricist" at bounding box center [202, 181] width 37 height 5
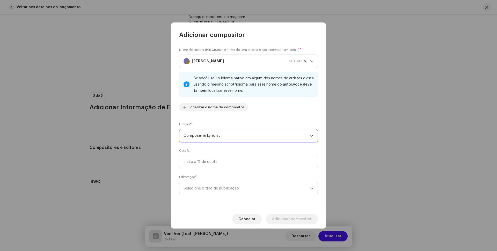
click at [237, 188] on span "Selecione o tipo de publicação" at bounding box center [247, 188] width 126 height 13
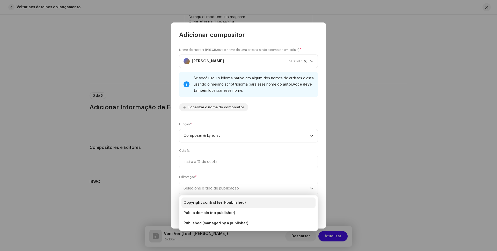
click at [223, 203] on span "Copyright control (self-published)" at bounding box center [215, 202] width 62 height 5
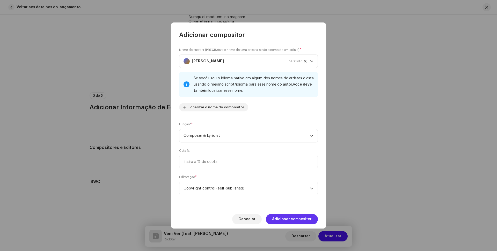
click at [294, 219] on span "Adicionar compositor" at bounding box center [292, 219] width 40 height 10
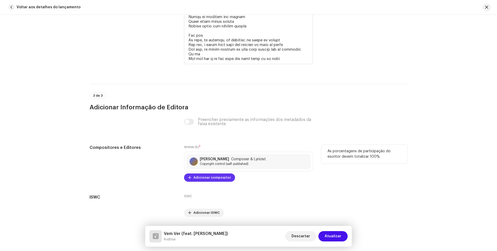
click at [214, 179] on span "Adicionar compositor" at bounding box center [212, 178] width 38 height 10
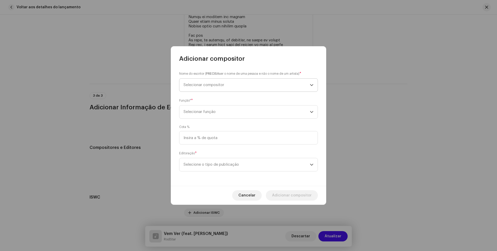
click at [225, 85] on span "Selecionar compositor" at bounding box center [247, 85] width 126 height 13
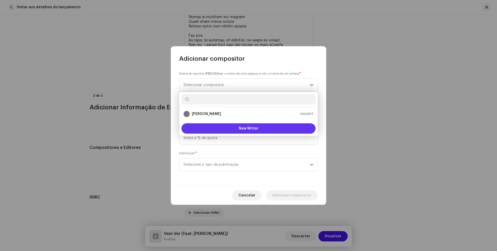
click at [243, 127] on span "New Writer" at bounding box center [249, 129] width 20 height 4
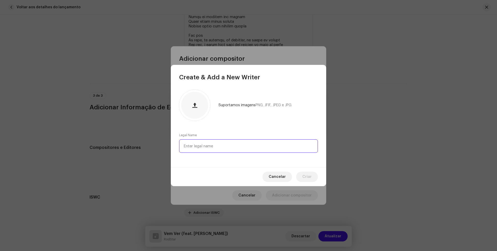
click at [222, 149] on input "text" at bounding box center [248, 146] width 139 height 13
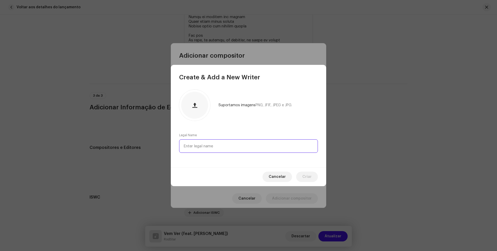
paste input "[PERSON_NAME] WALEF [PERSON_NAME] [PERSON_NAME]"
type input "[PERSON_NAME] WALEF [PERSON_NAME] [PERSON_NAME]"
click at [308, 175] on span "Criar" at bounding box center [306, 177] width 9 height 10
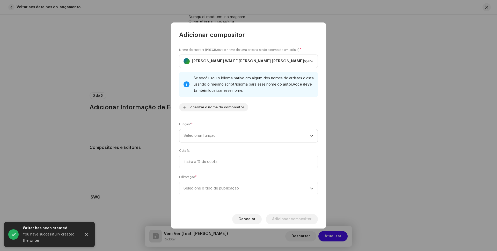
click at [242, 135] on span "Selecionar função" at bounding box center [247, 135] width 126 height 13
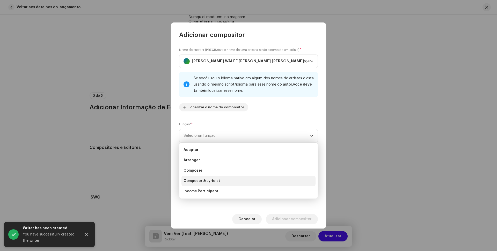
click at [214, 180] on span "Composer & Lyricist" at bounding box center [202, 181] width 37 height 5
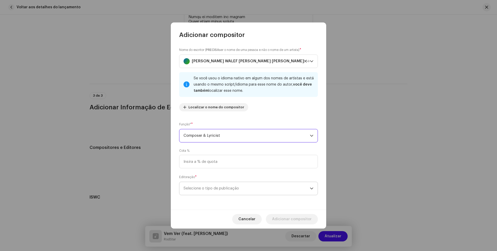
click at [242, 189] on span "Selecione o tipo de publicação" at bounding box center [247, 188] width 126 height 13
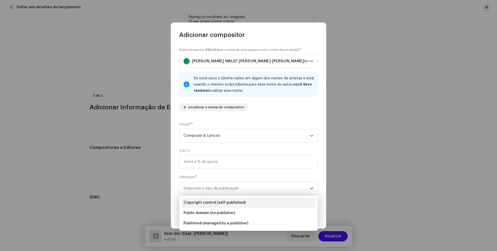
click at [231, 202] on span "Copyright control (self-published)" at bounding box center [215, 202] width 62 height 5
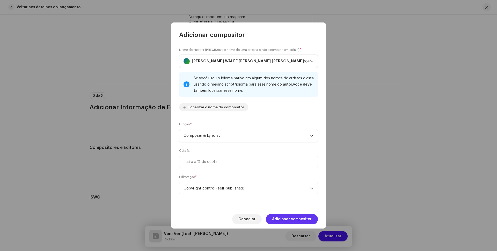
click at [292, 221] on span "Adicionar compositor" at bounding box center [292, 219] width 40 height 10
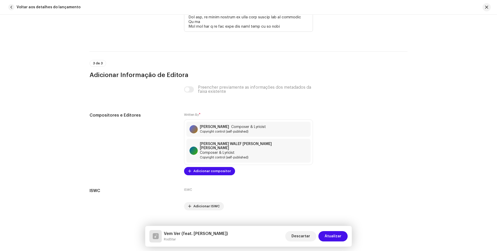
scroll to position [1256, 0]
click at [331, 236] on span "Atualizar" at bounding box center [333, 236] width 17 height 10
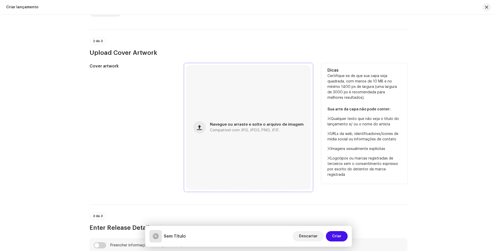
scroll to position [155, 0]
click at [246, 125] on span "Navegue ou arraste e solte o arquivo de imagem" at bounding box center [257, 125] width 94 height 4
click at [254, 127] on div "Navegue ou arraste e solte o arquivo de imagem Compatível com JPG, JPEG, PNG, J…" at bounding box center [257, 127] width 94 height 9
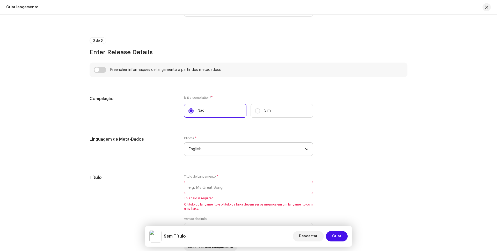
scroll to position [337, 0]
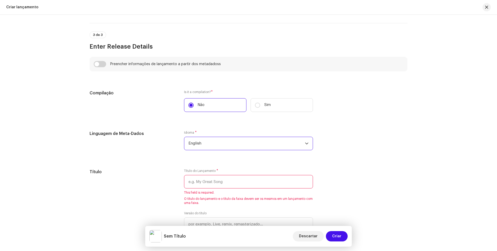
click at [205, 146] on span "English" at bounding box center [246, 143] width 117 height 13
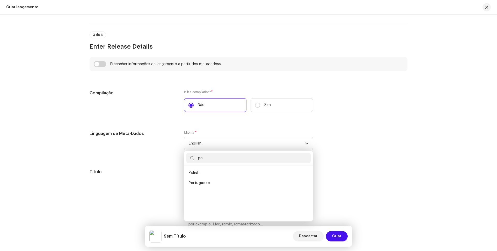
scroll to position [0, 0]
type input "por"
click at [199, 170] on li "Portuguese" at bounding box center [248, 173] width 124 height 10
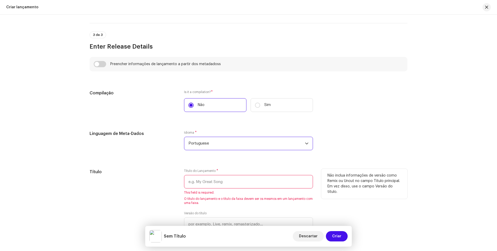
click at [232, 182] on input "text" at bounding box center [248, 181] width 129 height 13
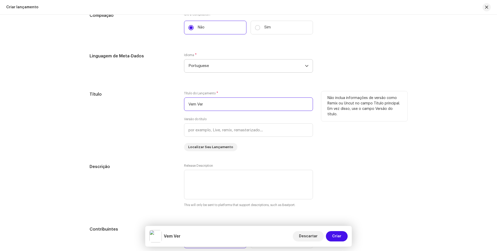
scroll to position [440, 0]
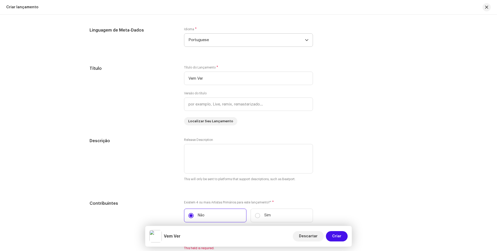
type input "Vem Ver"
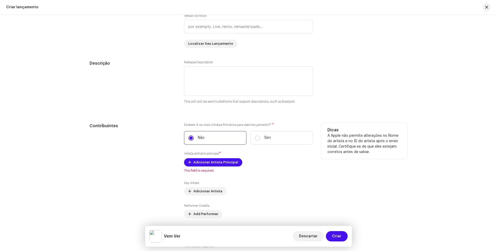
scroll to position [544, 0]
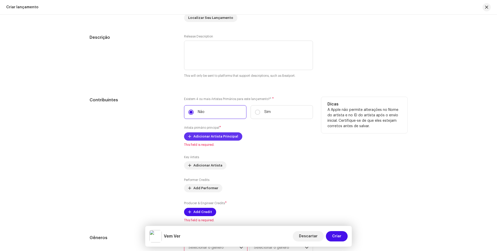
click at [221, 135] on span "Adicionar Artista Principal" at bounding box center [215, 137] width 45 height 10
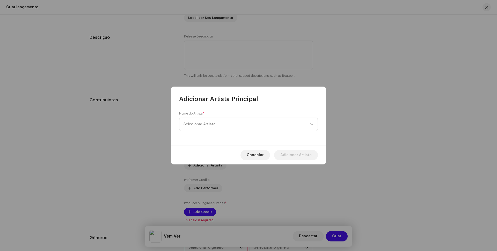
click at [212, 124] on span "Selecionar Artista" at bounding box center [200, 124] width 32 height 4
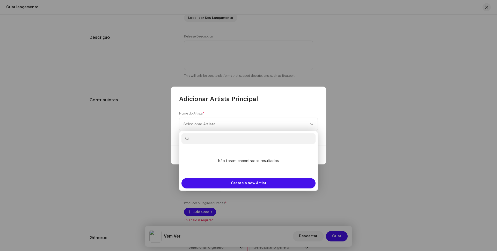
type input "R"
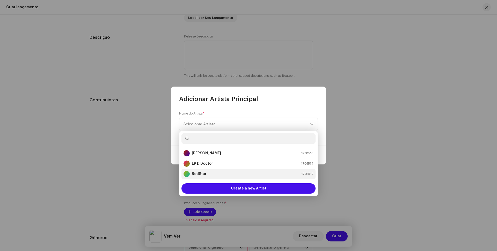
click at [209, 173] on div "RodStar 1701512" at bounding box center [249, 174] width 130 height 6
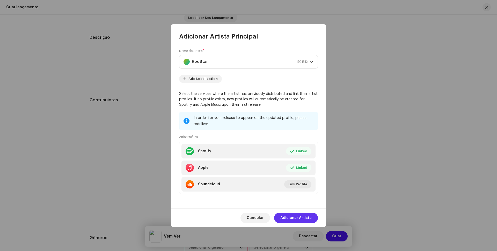
click at [299, 220] on span "Adicionar Artista" at bounding box center [295, 218] width 31 height 10
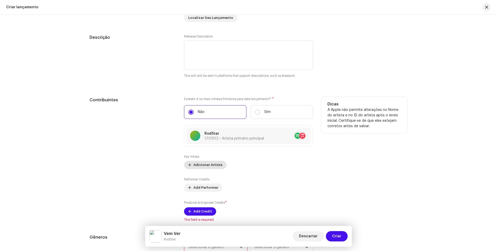
click at [210, 166] on span "Adicionar Artista" at bounding box center [207, 165] width 29 height 10
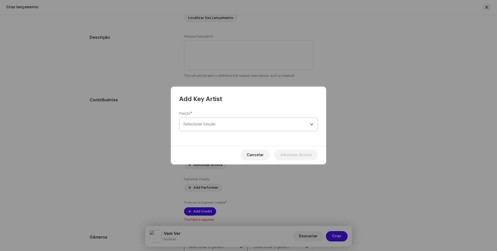
click at [210, 120] on span "Selecionar função" at bounding box center [247, 124] width 126 height 13
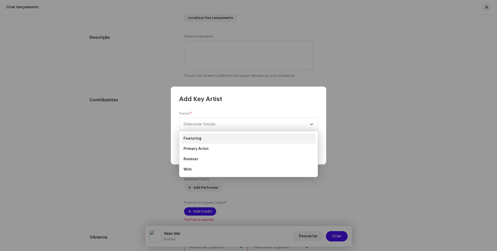
click at [203, 136] on li "Featuring" at bounding box center [248, 139] width 134 height 10
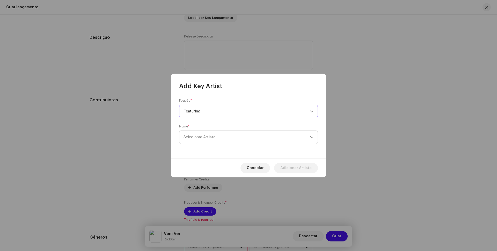
click at [219, 139] on span "Selecionar Artista" at bounding box center [247, 137] width 126 height 13
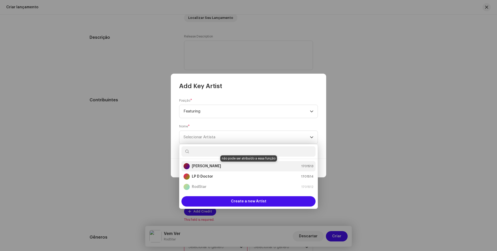
click at [214, 167] on div "[PERSON_NAME] 1701513" at bounding box center [249, 166] width 130 height 6
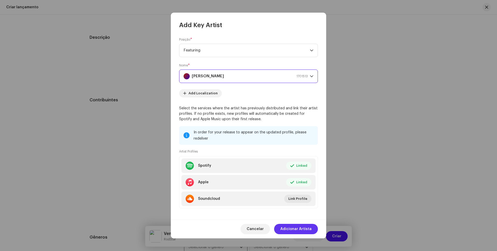
click at [295, 229] on span "Adicionar Artista" at bounding box center [295, 229] width 31 height 10
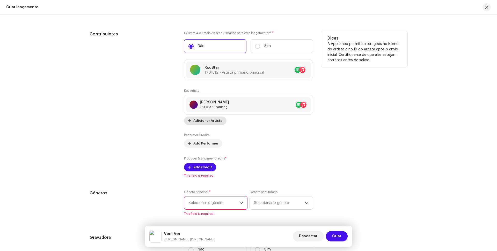
scroll to position [621, 0]
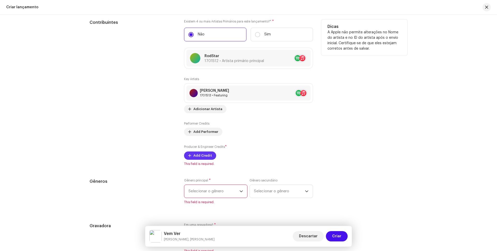
click at [205, 156] on span "Add Credit" at bounding box center [202, 156] width 19 height 10
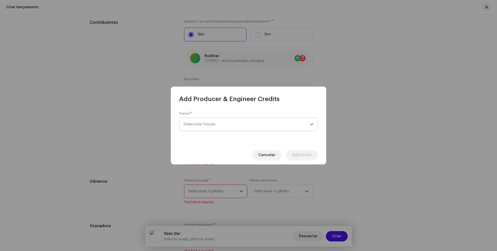
click at [203, 123] on span "Selecionar função" at bounding box center [247, 124] width 126 height 13
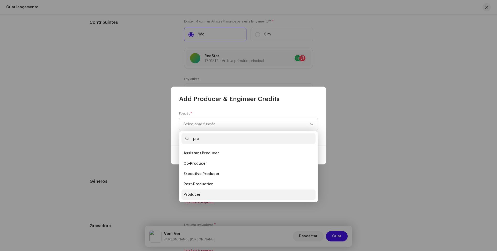
type input "pro"
click at [196, 193] on span "Producer" at bounding box center [192, 194] width 17 height 5
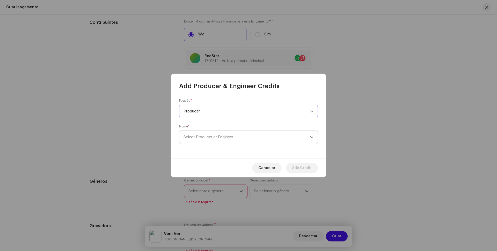
click at [205, 136] on span "Select Producer or Engineer" at bounding box center [209, 137] width 50 height 4
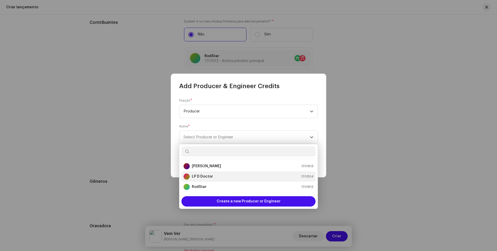
click at [203, 175] on strong "LP D Doctor" at bounding box center [202, 176] width 21 height 5
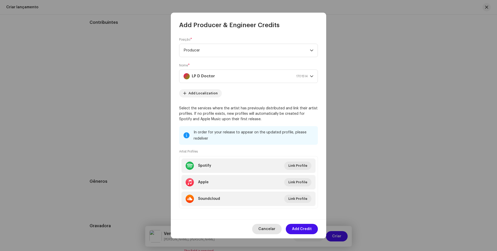
click at [271, 227] on span "Cancelar" at bounding box center [266, 229] width 17 height 10
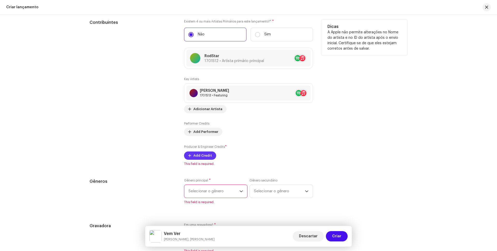
click at [203, 153] on span "Add Credit" at bounding box center [202, 156] width 19 height 10
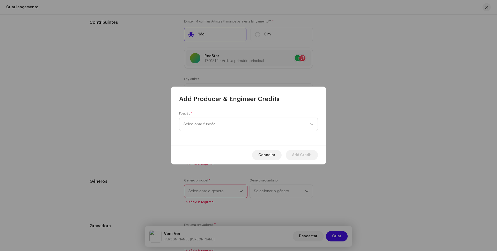
click at [217, 122] on span "Selecionar função" at bounding box center [247, 124] width 126 height 13
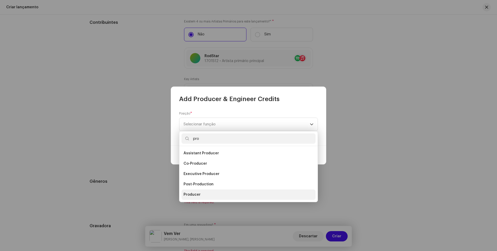
type input "pro"
click at [200, 194] on li "Producer" at bounding box center [248, 195] width 134 height 10
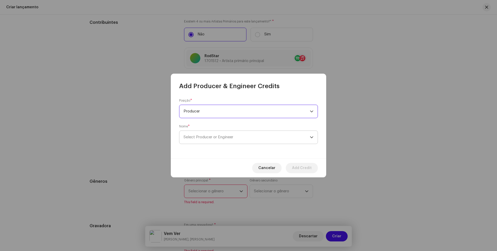
click at [233, 136] on span "Select Producer or Engineer" at bounding box center [209, 137] width 50 height 4
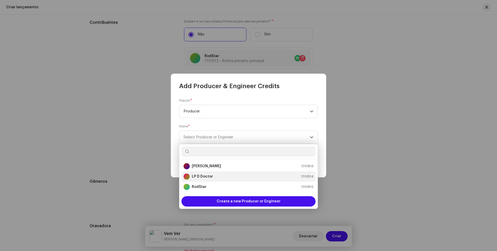
click at [213, 176] on div "LP D Doctor 1701514" at bounding box center [249, 177] width 130 height 6
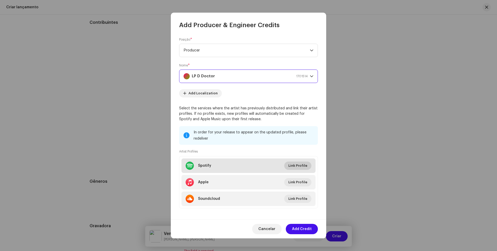
click at [298, 166] on span "Link Profile" at bounding box center [297, 166] width 19 height 10
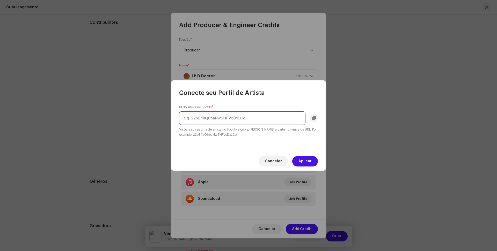
paste input "[URL][DOMAIN_NAME]"
drag, startPoint x: 192, startPoint y: 118, endPoint x: 169, endPoint y: 118, distance: 23.3
click at [169, 118] on div "Conecte seu Perfil de Artista Id do artista no Spotify * [URL][DOMAIN_NAME] Vá …" at bounding box center [248, 125] width 497 height 251
drag, startPoint x: 233, startPoint y: 117, endPoint x: 294, endPoint y: 116, distance: 60.9
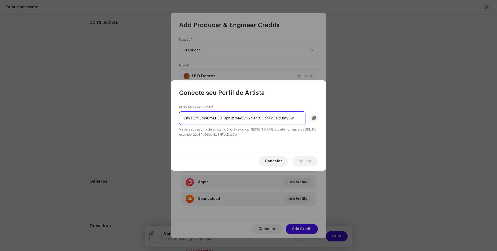
click at [294, 116] on input "7IWTZr9Ems6mLfQ019pbjz?si=SV92e44rSOenFdEs2Hmy8w" at bounding box center [242, 118] width 126 height 13
type input "7IWTZr9Ems6mLfQ019pbjz"
click at [309, 162] on span "Aplicar" at bounding box center [305, 161] width 13 height 10
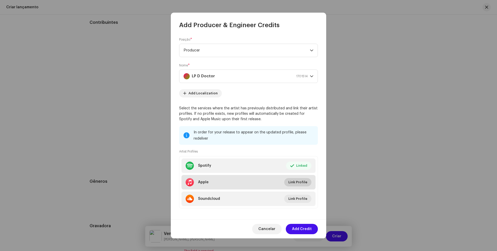
click at [299, 183] on span "Link Profile" at bounding box center [297, 182] width 19 height 10
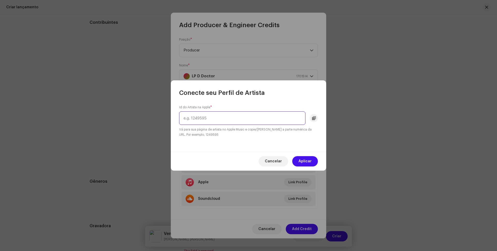
paste input "1545433987"
type input "1545433987"
click at [309, 158] on span "Aplicar" at bounding box center [305, 161] width 13 height 10
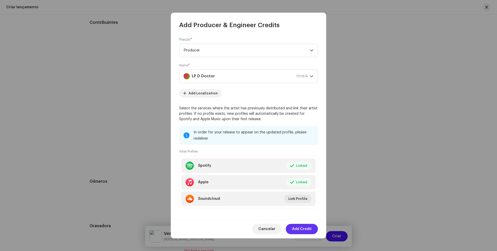
click at [304, 230] on span "Add Credit" at bounding box center [302, 229] width 20 height 10
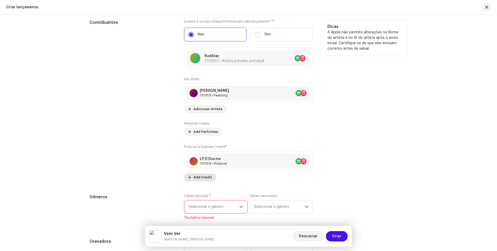
click at [202, 178] on span "Add Credit" at bounding box center [202, 177] width 19 height 10
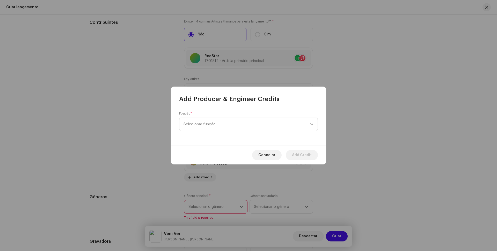
click at [215, 124] on span "Selecionar função" at bounding box center [247, 124] width 126 height 13
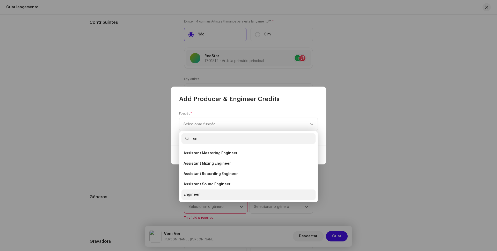
type input "en"
click at [196, 195] on span "Engineer" at bounding box center [192, 194] width 16 height 5
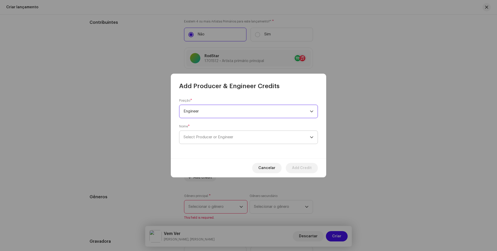
click at [233, 139] on span "Select Producer or Engineer" at bounding box center [209, 137] width 50 height 4
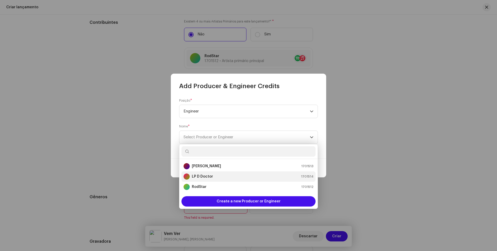
click at [215, 176] on div "LP D Doctor 1701514" at bounding box center [249, 177] width 130 height 6
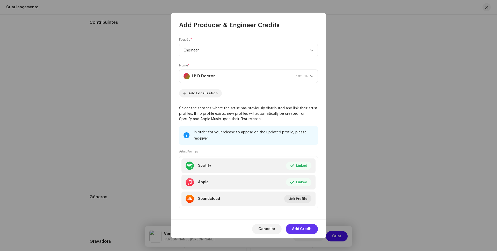
click at [301, 229] on span "Add Credit" at bounding box center [302, 229] width 20 height 10
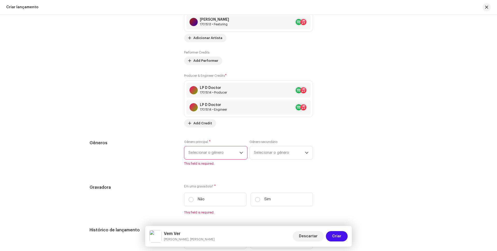
scroll to position [699, 0]
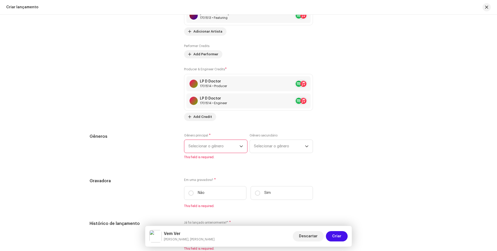
click at [227, 146] on span "Selecionar o gênero" at bounding box center [213, 146] width 51 height 13
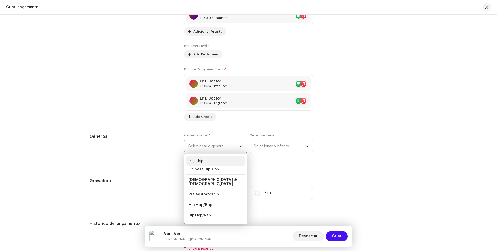
scroll to position [26, 0]
type input "hip"
click at [203, 204] on span "Hip Hop/Rap" at bounding box center [199, 206] width 23 height 5
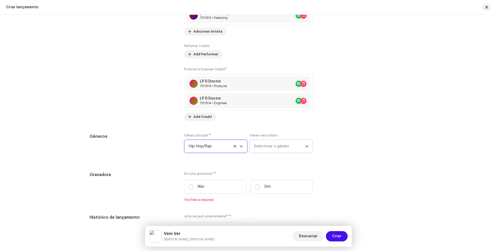
click at [274, 147] on span "Selecionar o gênero" at bounding box center [279, 146] width 51 height 13
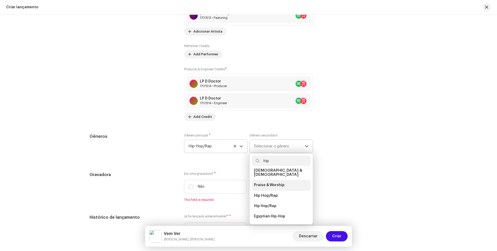
scroll to position [52, 0]
type input "hip"
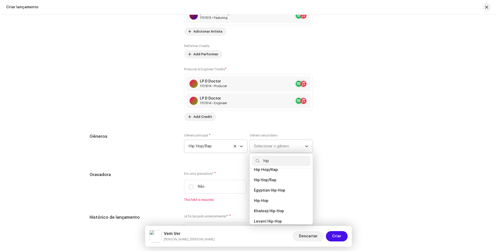
drag, startPoint x: 273, startPoint y: 176, endPoint x: 258, endPoint y: 168, distance: 16.9
click at [273, 178] on span "Hip Hop/Rap" at bounding box center [265, 180] width 23 height 5
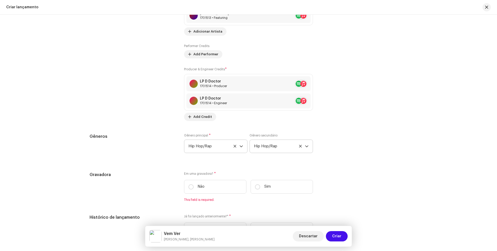
click at [234, 146] on icon at bounding box center [235, 146] width 3 height 3
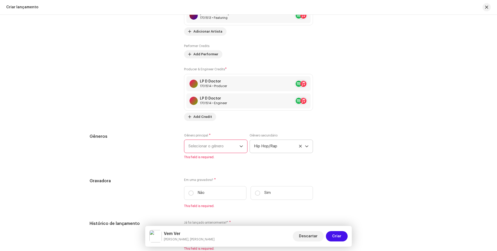
click at [233, 146] on span "Selecionar o gênero" at bounding box center [213, 146] width 51 height 13
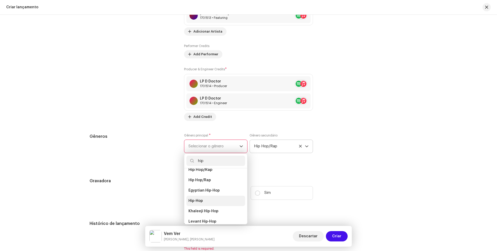
type input "hip"
click at [202, 198] on li "Hip-Hop" at bounding box center [215, 201] width 59 height 10
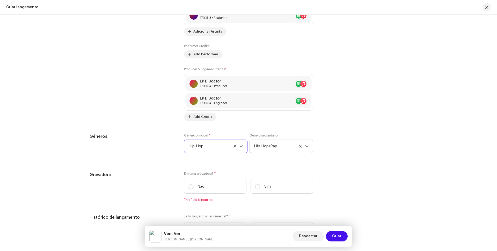
scroll to position [725, 0]
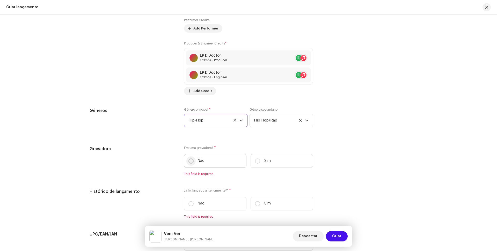
click at [190, 161] on input "Não" at bounding box center [190, 161] width 5 height 5
radio input "true"
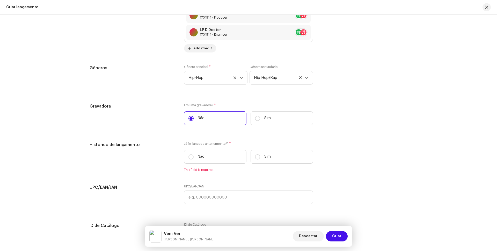
scroll to position [777, 0]
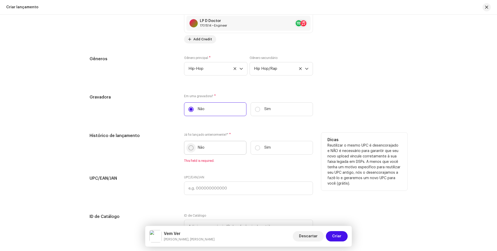
click at [188, 148] on input "Não" at bounding box center [190, 148] width 5 height 5
radio input "true"
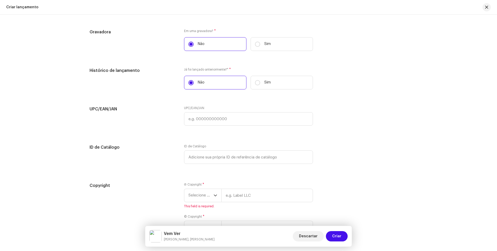
scroll to position [854, 0]
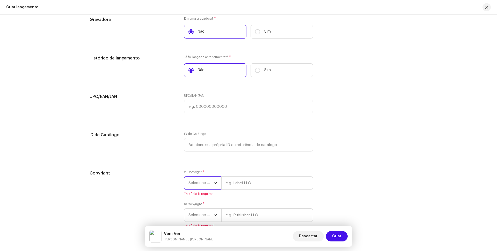
click at [208, 181] on span "Selecione o ano" at bounding box center [200, 183] width 25 height 13
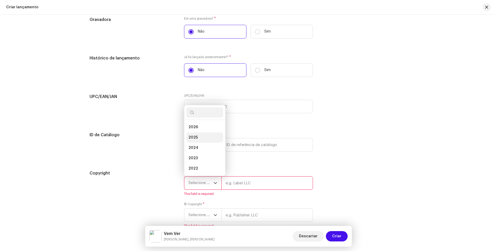
click at [195, 137] on span "2025" at bounding box center [192, 137] width 9 height 5
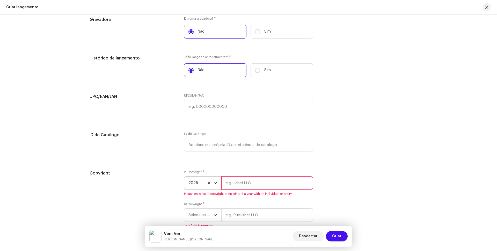
click at [237, 184] on input "text" at bounding box center [267, 183] width 92 height 13
type input "LpDDoctor"
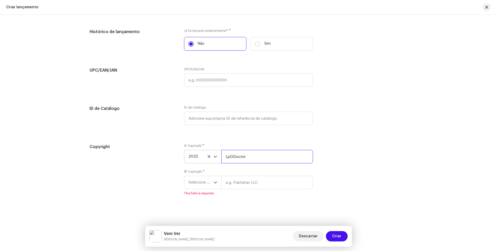
scroll to position [881, 0]
click at [209, 181] on span "Selecione o ano" at bounding box center [200, 182] width 25 height 13
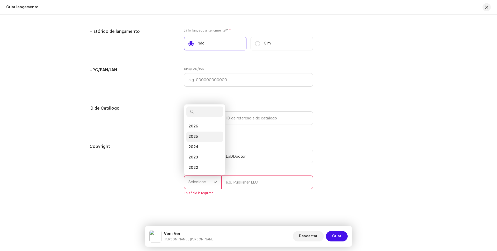
click at [195, 135] on span "2025" at bounding box center [192, 136] width 9 height 5
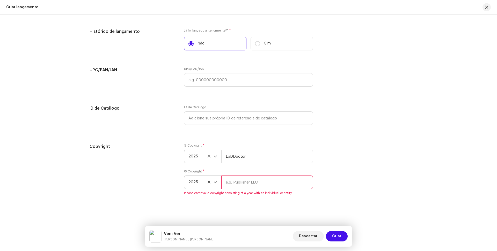
click at [246, 185] on input "text" at bounding box center [267, 182] width 92 height 13
type input "LpDDoctor"
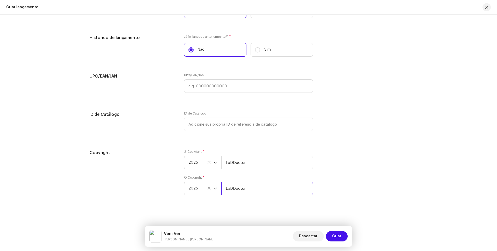
scroll to position [875, 0]
click at [335, 236] on span "Criar" at bounding box center [336, 236] width 9 height 10
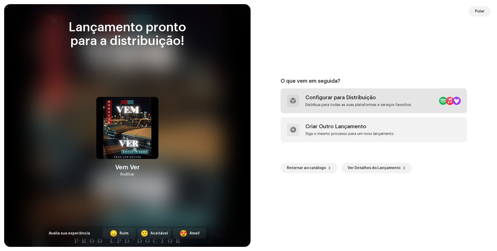
click at [319, 99] on div "Configurar para Distribuição" at bounding box center [359, 98] width 106 height 6
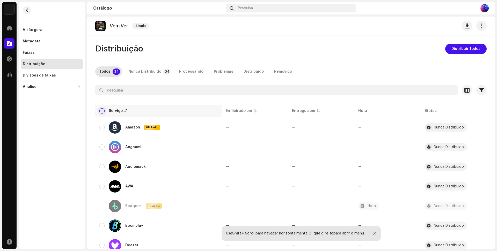
click at [101, 110] on input "checkbox" at bounding box center [101, 110] width 5 height 5
checkbox input "true"
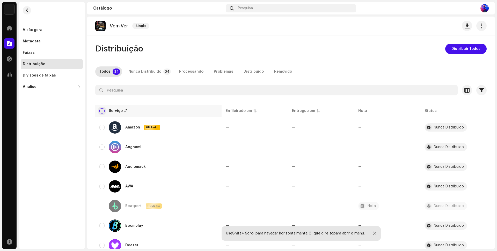
checkbox input "true"
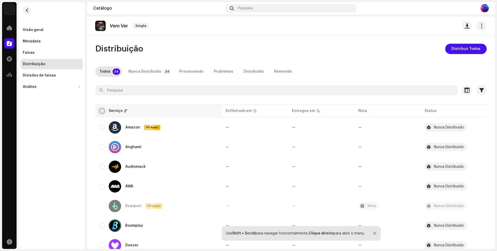
checkbox input "true"
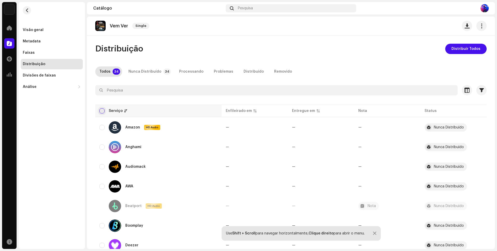
checkbox input "true"
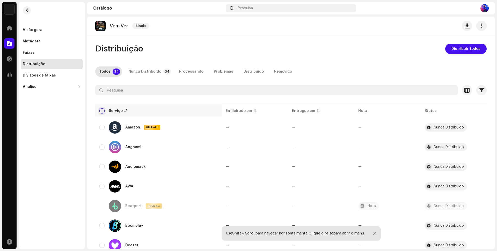
checkbox input "true"
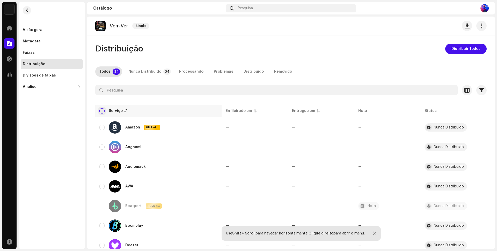
checkbox input "true"
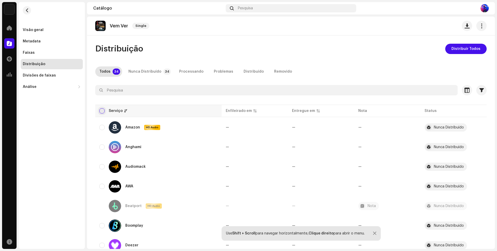
checkbox input "true"
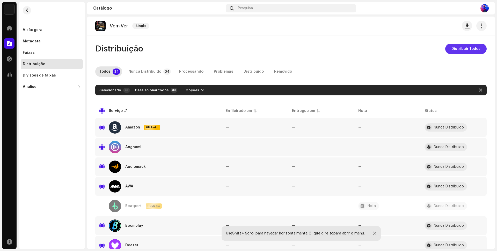
click at [463, 47] on span "Distribuir Todos" at bounding box center [466, 49] width 29 height 10
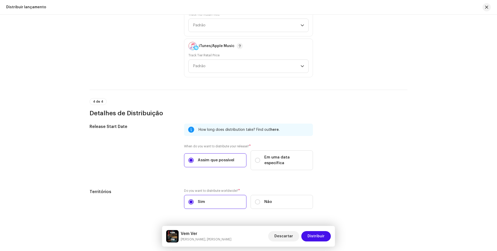
scroll to position [836, 0]
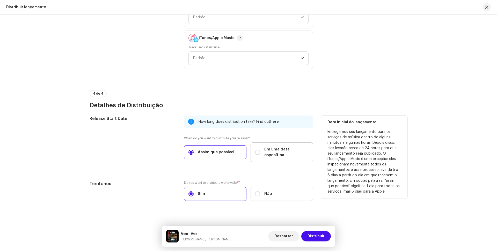
click at [272, 149] on span "Em uma data específica" at bounding box center [286, 152] width 44 height 11
click at [260, 150] on input "Em uma data específica" at bounding box center [257, 152] width 5 height 5
radio input "true"
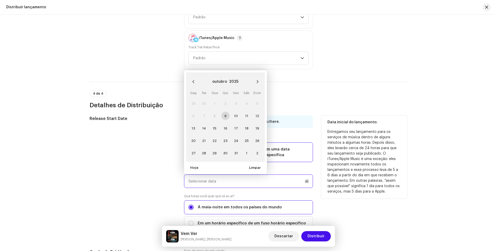
click at [303, 176] on input "text" at bounding box center [248, 181] width 129 height 13
click at [256, 80] on icon "Next Month" at bounding box center [258, 82] width 4 height 4
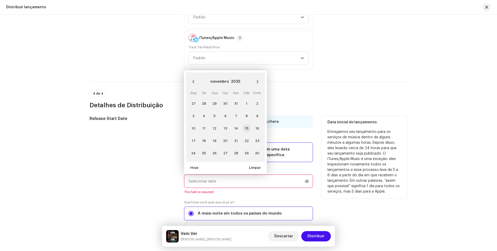
click at [247, 124] on span "15" at bounding box center [247, 128] width 8 height 8
type input "[DATE]"
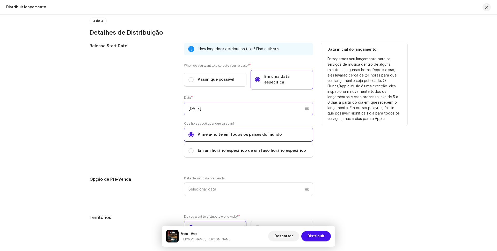
scroll to position [939, 0]
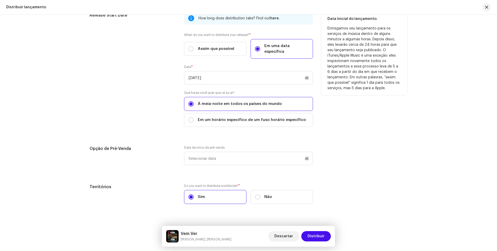
click at [375, 135] on div "Release Start Date How long does distribution take? Find out here . When do you…" at bounding box center [249, 111] width 318 height 198
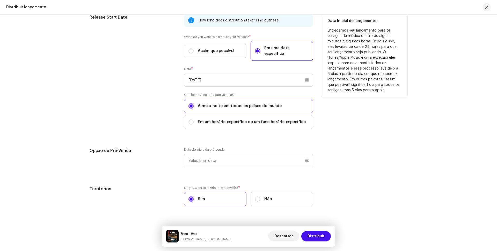
scroll to position [942, 0]
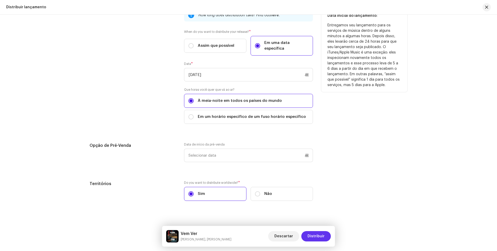
click at [318, 237] on span "Distribuir" at bounding box center [316, 236] width 17 height 10
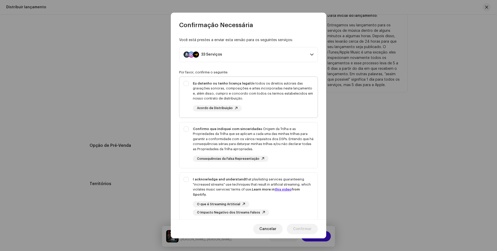
click at [187, 83] on div "Eu detenho ou tenho licença legal de todos os direitos autorais das gravações s…" at bounding box center [248, 96] width 138 height 39
checkbox input "true"
click at [188, 130] on div "Confirmo que indiquei com sinceridade a Origem da Trilha e as Propriedades da T…" at bounding box center [248, 144] width 138 height 44
checkbox input "true"
click at [185, 178] on div "I acknowledge and understand that playlisting services guaranteeing "increased …" at bounding box center [248, 196] width 138 height 47
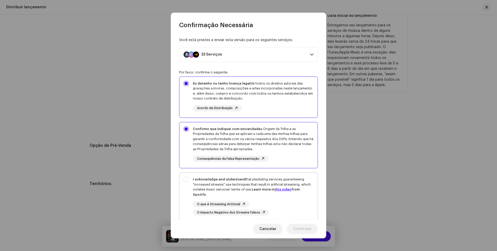
checkbox input "true"
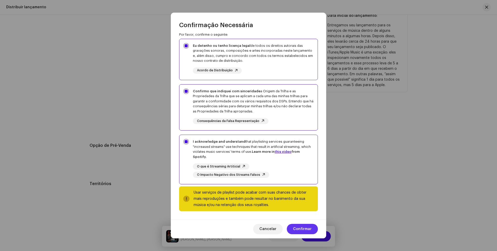
click at [301, 229] on span "Confirmar" at bounding box center [302, 229] width 19 height 10
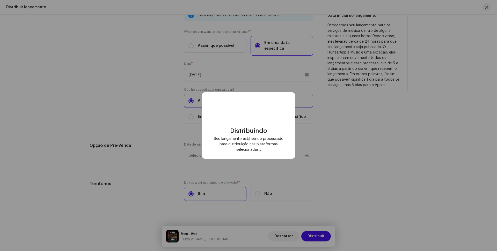
checkbox input "false"
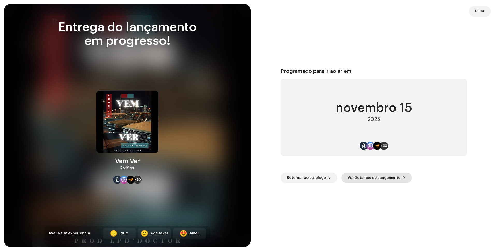
click at [361, 177] on span "Ver Detalhes do Lançamento" at bounding box center [374, 178] width 53 height 10
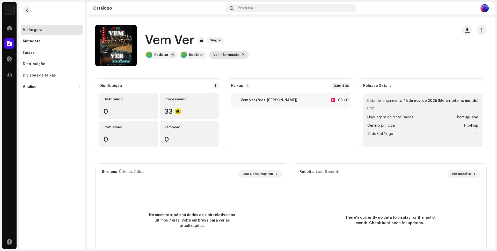
click at [234, 55] on span "Ver informação" at bounding box center [226, 55] width 26 height 10
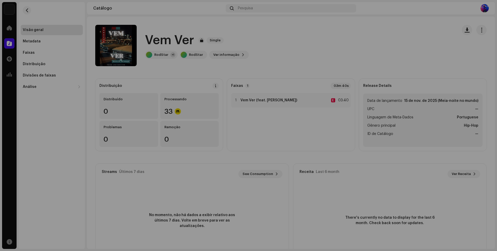
click at [359, 30] on div "Vem Ver 3048227 Metadata Distribuição Linguagem de Meta-Dados Portuguese Título…" at bounding box center [248, 125] width 497 height 251
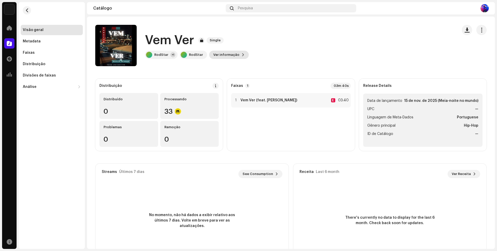
click at [231, 54] on span "Ver informação" at bounding box center [226, 55] width 26 height 10
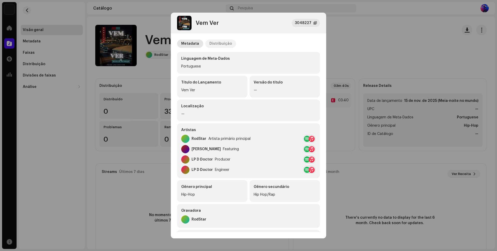
click at [219, 43] on div "Distribuição" at bounding box center [220, 44] width 23 height 8
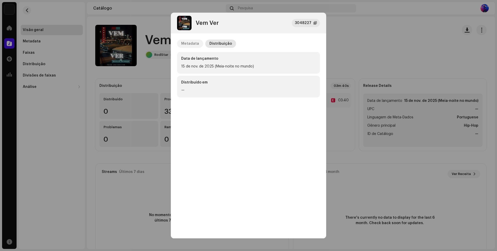
click at [189, 42] on div "Metadata" at bounding box center [190, 44] width 18 height 8
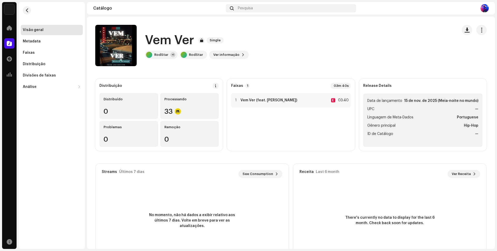
click at [370, 29] on div "Vem Ver 3048227 Metadata Distribuição Linguagem de Meta-Dados Portuguese Título…" at bounding box center [248, 125] width 497 height 251
click at [225, 56] on span "Ver informação" at bounding box center [226, 55] width 26 height 10
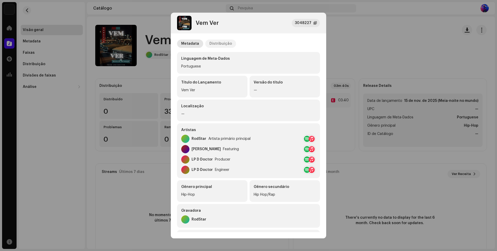
click at [222, 44] on div "Distribuição" at bounding box center [220, 44] width 23 height 8
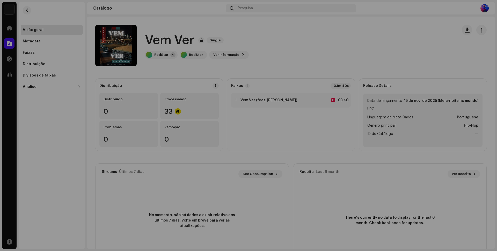
click at [358, 31] on div "Vem Ver 3048227 Metadata Distribuição Data de lançamento 15 de nov. de 2025 (Me…" at bounding box center [248, 125] width 497 height 251
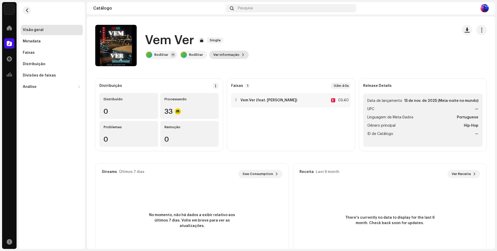
click at [224, 54] on span "Ver informação" at bounding box center [226, 55] width 26 height 10
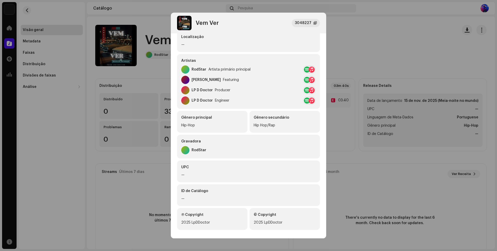
scroll to position [73, 0]
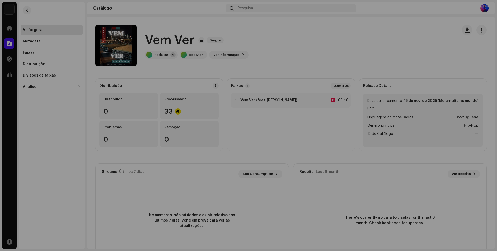
click at [347, 35] on div "Vem Ver 3048227 Metadata Distribuição Linguagem de Meta-Dados Portuguese Título…" at bounding box center [248, 125] width 497 height 251
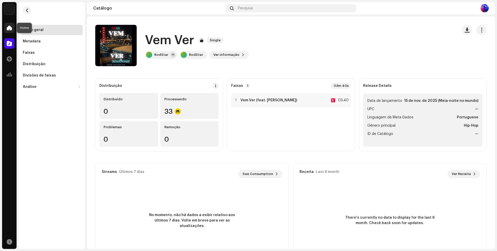
click at [10, 27] on span at bounding box center [9, 28] width 5 height 4
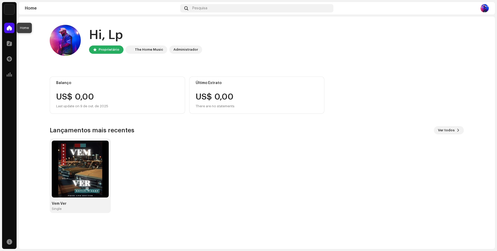
click at [12, 30] on span at bounding box center [9, 28] width 5 height 4
